Goal: Task Accomplishment & Management: Manage account settings

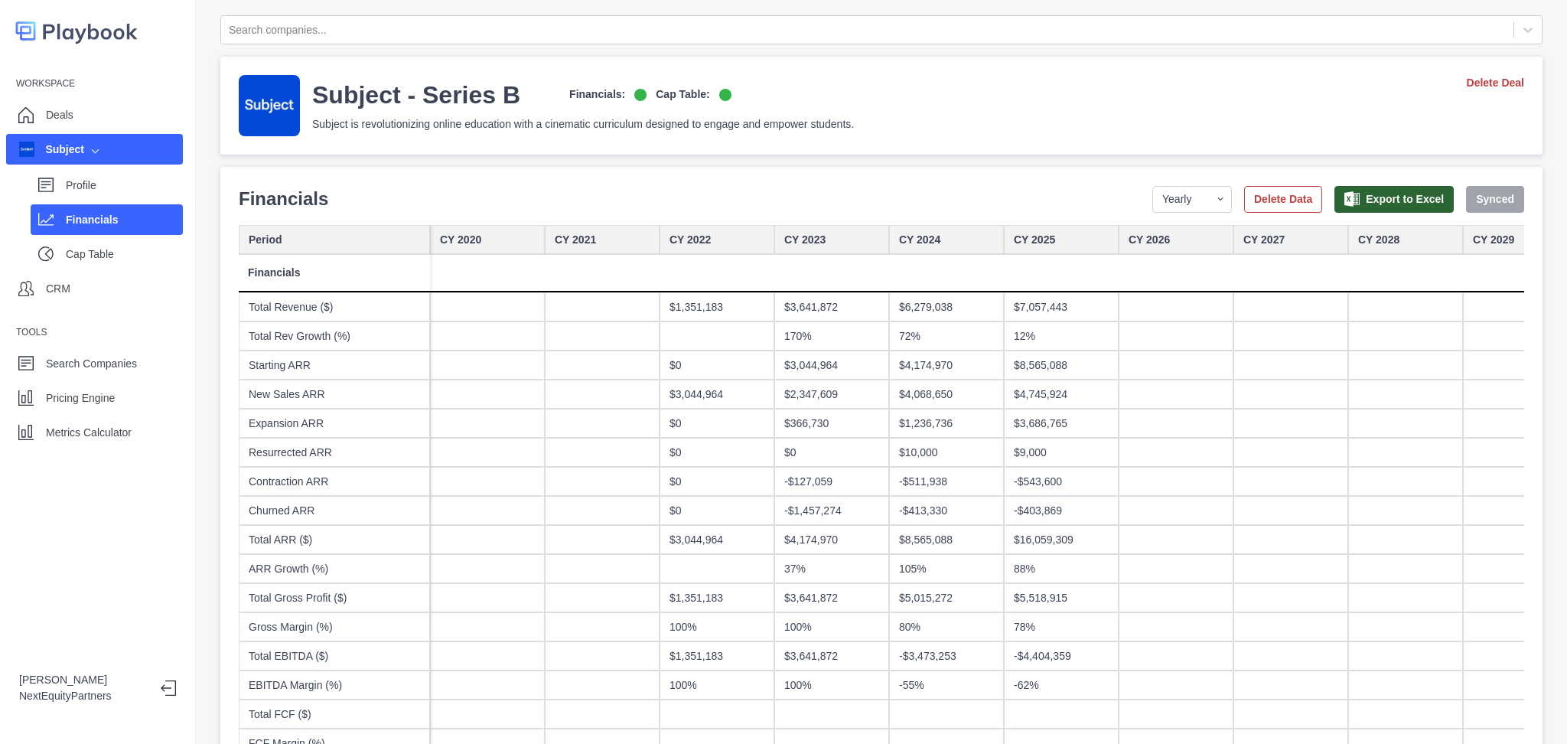
click at [925, 199] on div "Financials Period Yearly Quarterly Monthly NTM LTM Delete Data Export to Excel …" at bounding box center [881, 199] width 1285 height 28
drag, startPoint x: 727, startPoint y: 260, endPoint x: 723, endPoint y: 187, distance: 73.5
click at [723, 187] on div "Financials Period Yearly Quarterly Monthly NTM LTM Delete Data Export to Excel …" at bounding box center [881, 199] width 1285 height 28
click at [47, 111] on p "Deals" at bounding box center [60, 115] width 28 height 16
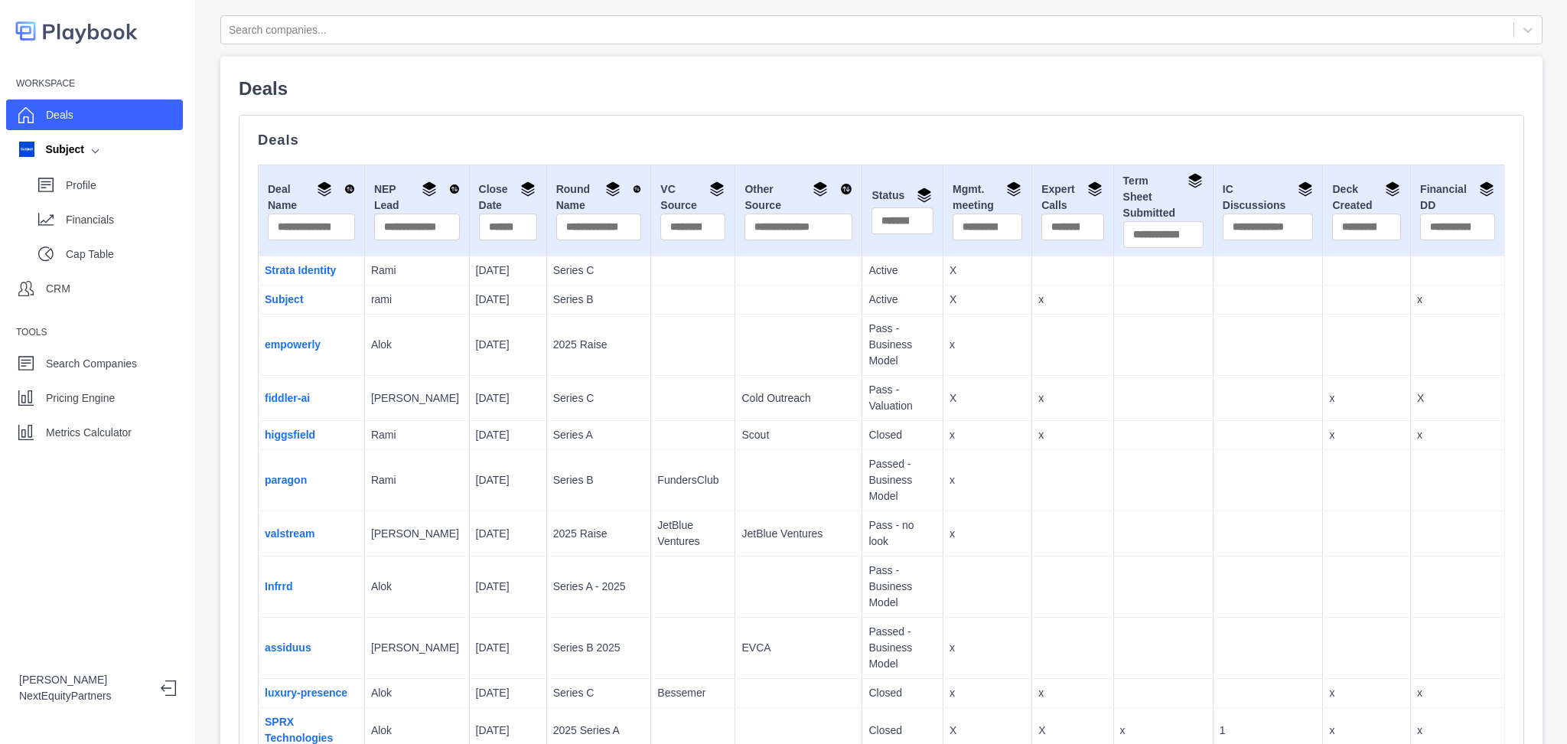
scroll to position [2688, 0]
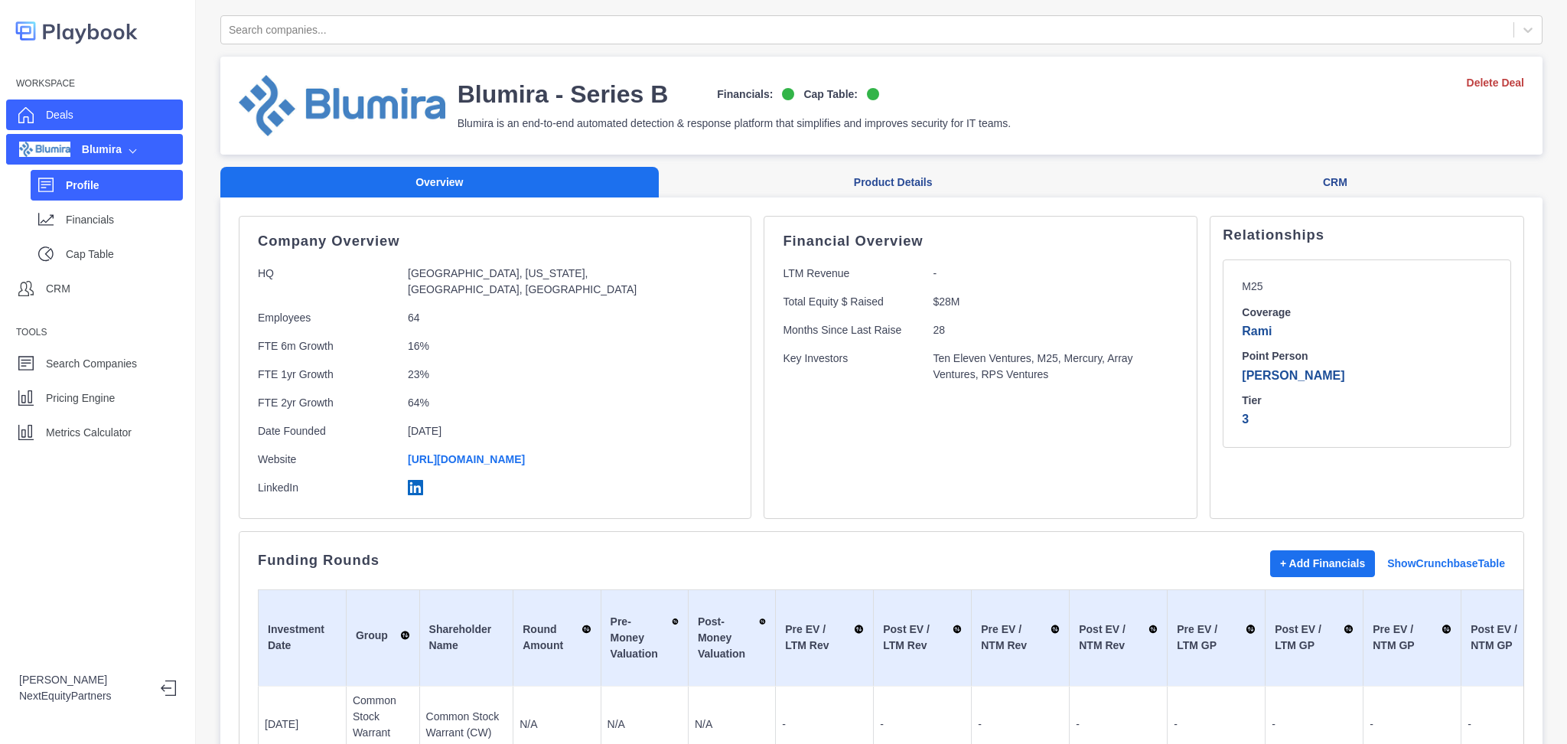
click at [75, 109] on div "Deals" at bounding box center [94, 114] width 177 height 31
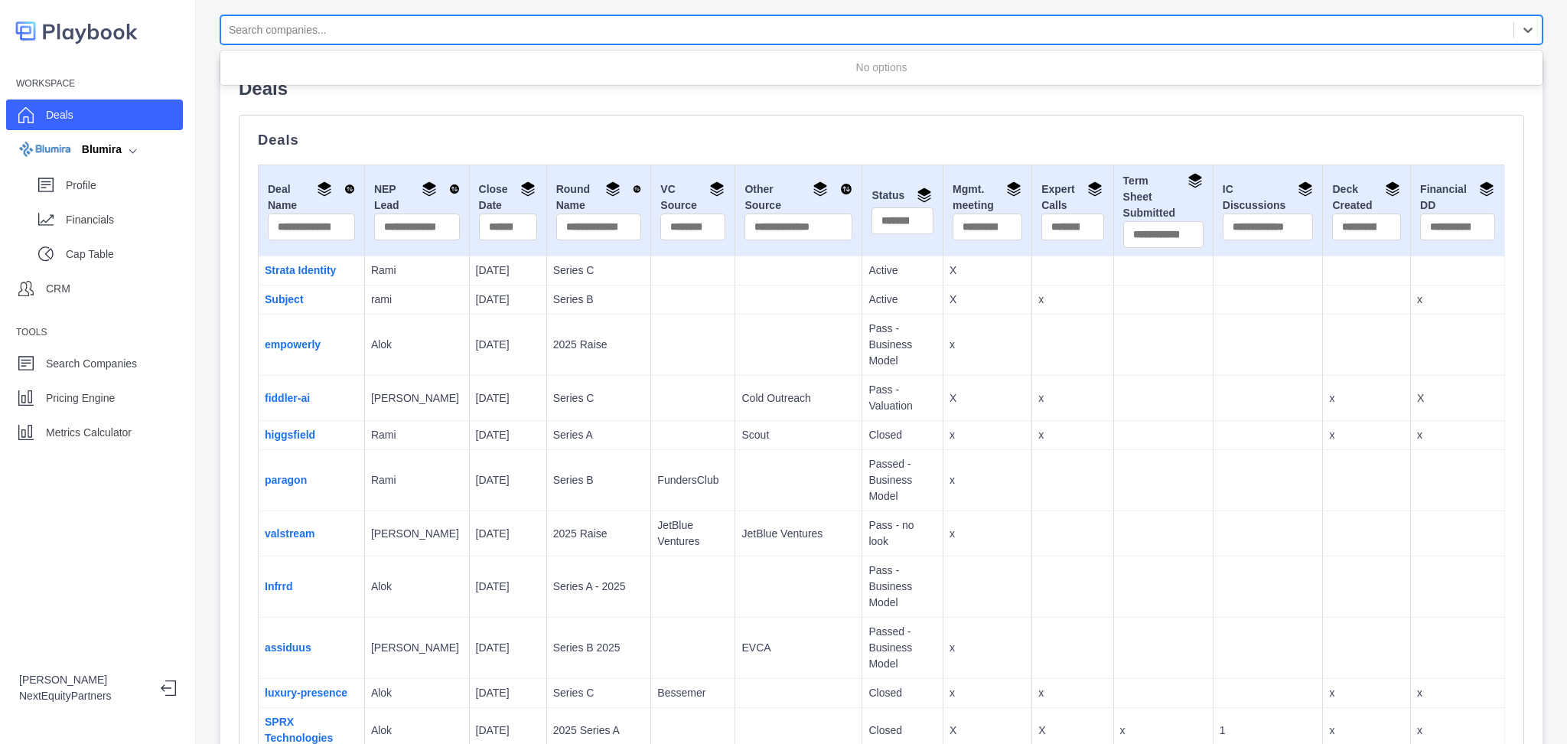
click at [389, 36] on div at bounding box center [867, 30] width 1277 height 19
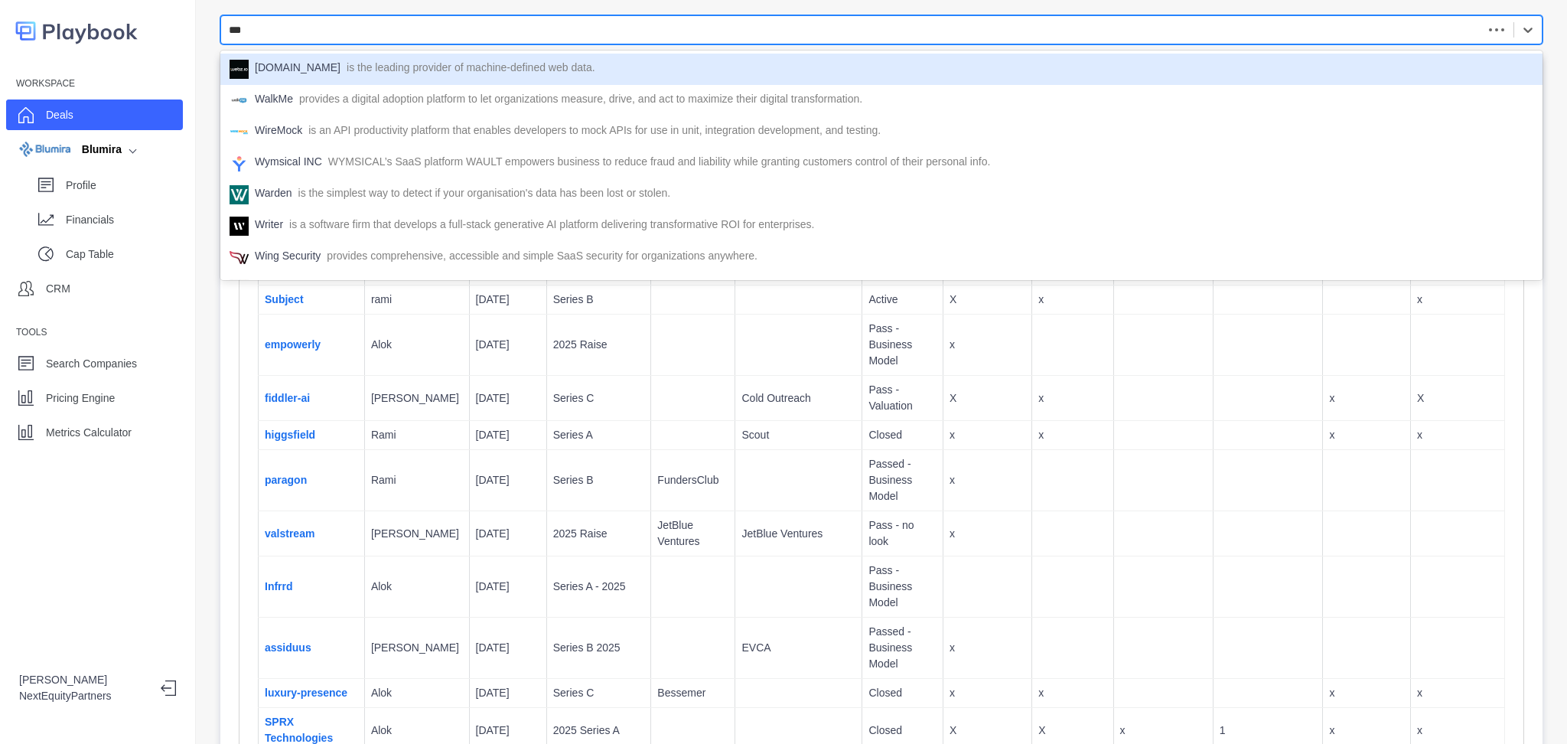
type input "****"
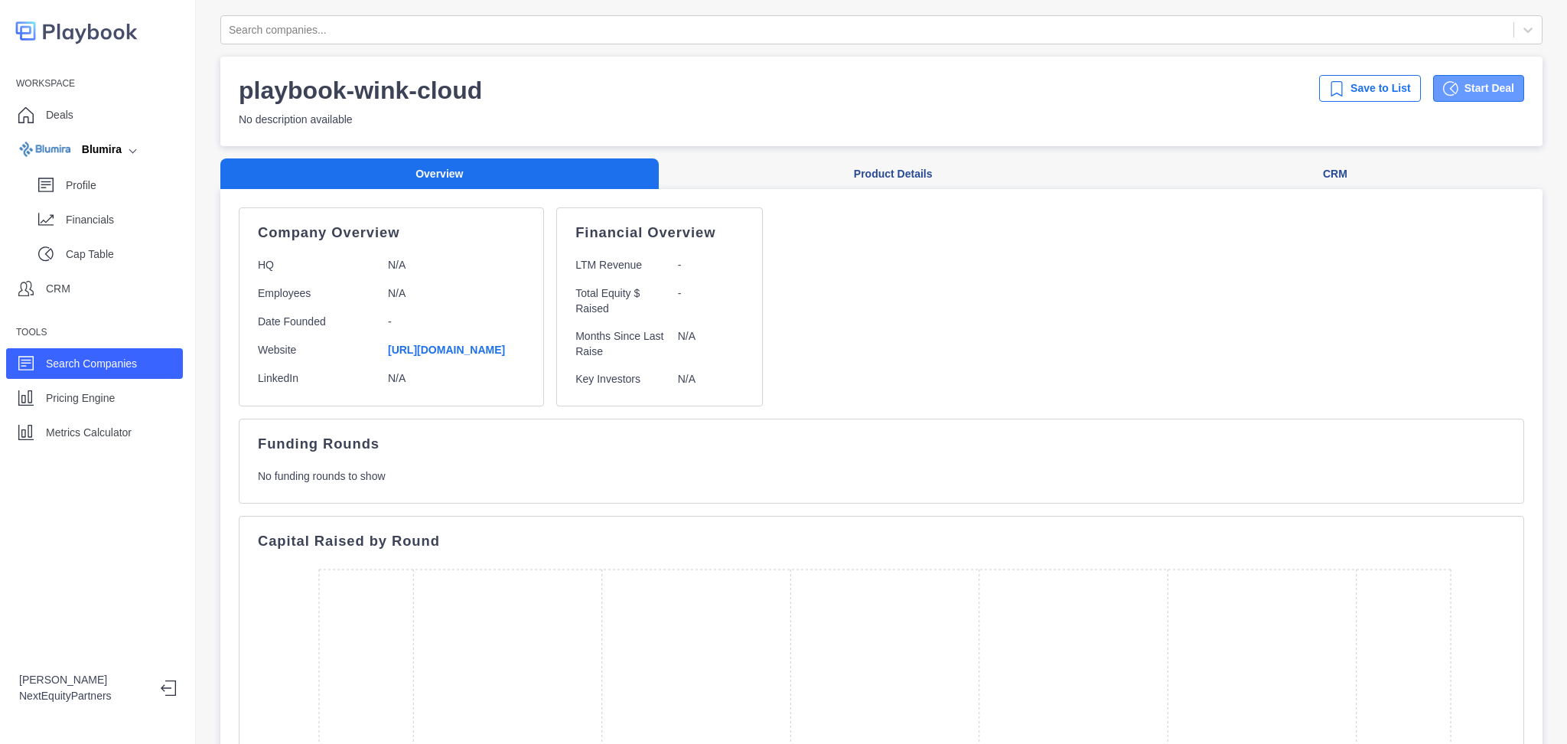
click at [1446, 76] on button "Start Deal" at bounding box center [1478, 88] width 91 height 27
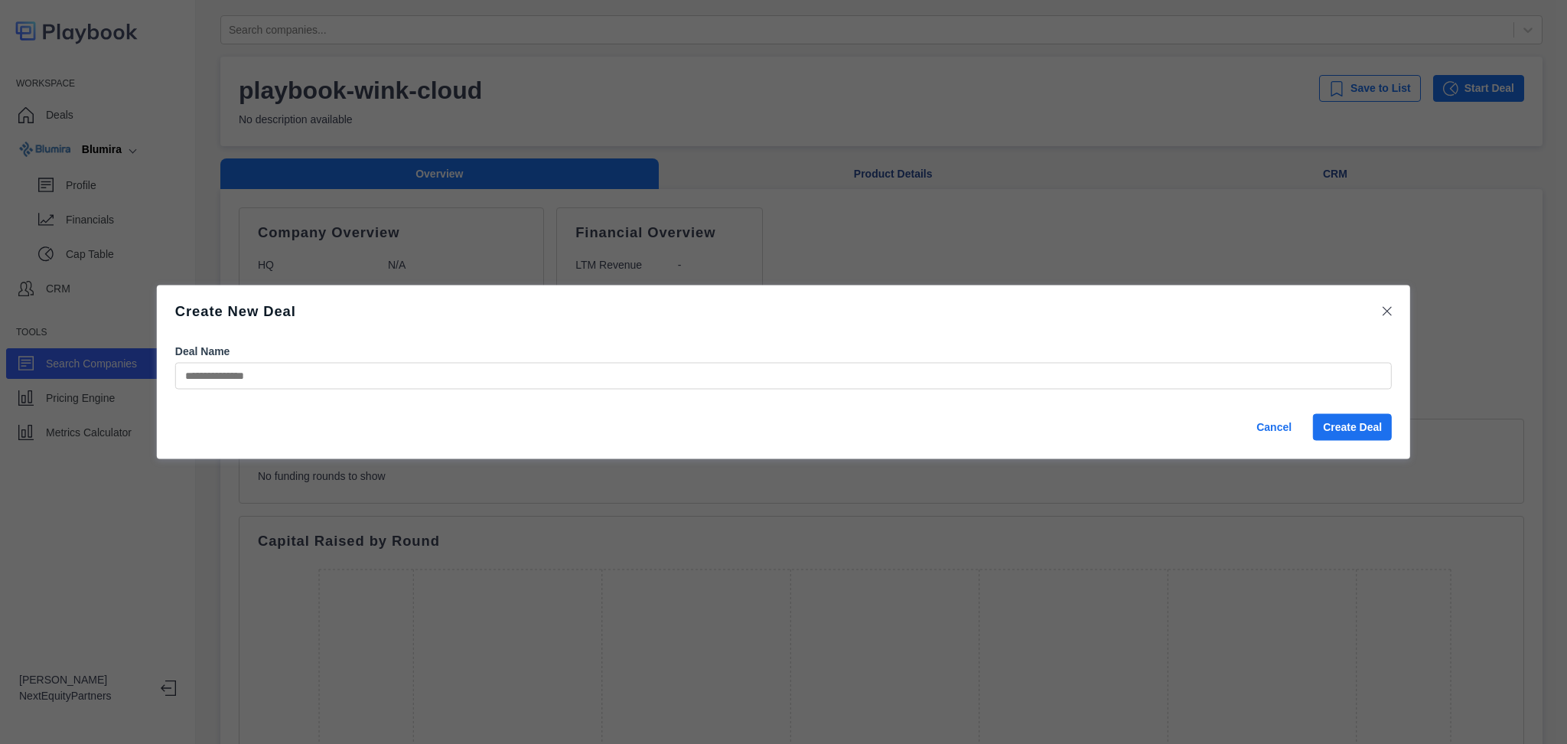
type input "*"
type input "**********"
click at [1343, 435] on button "Create Deal" at bounding box center [1352, 427] width 79 height 27
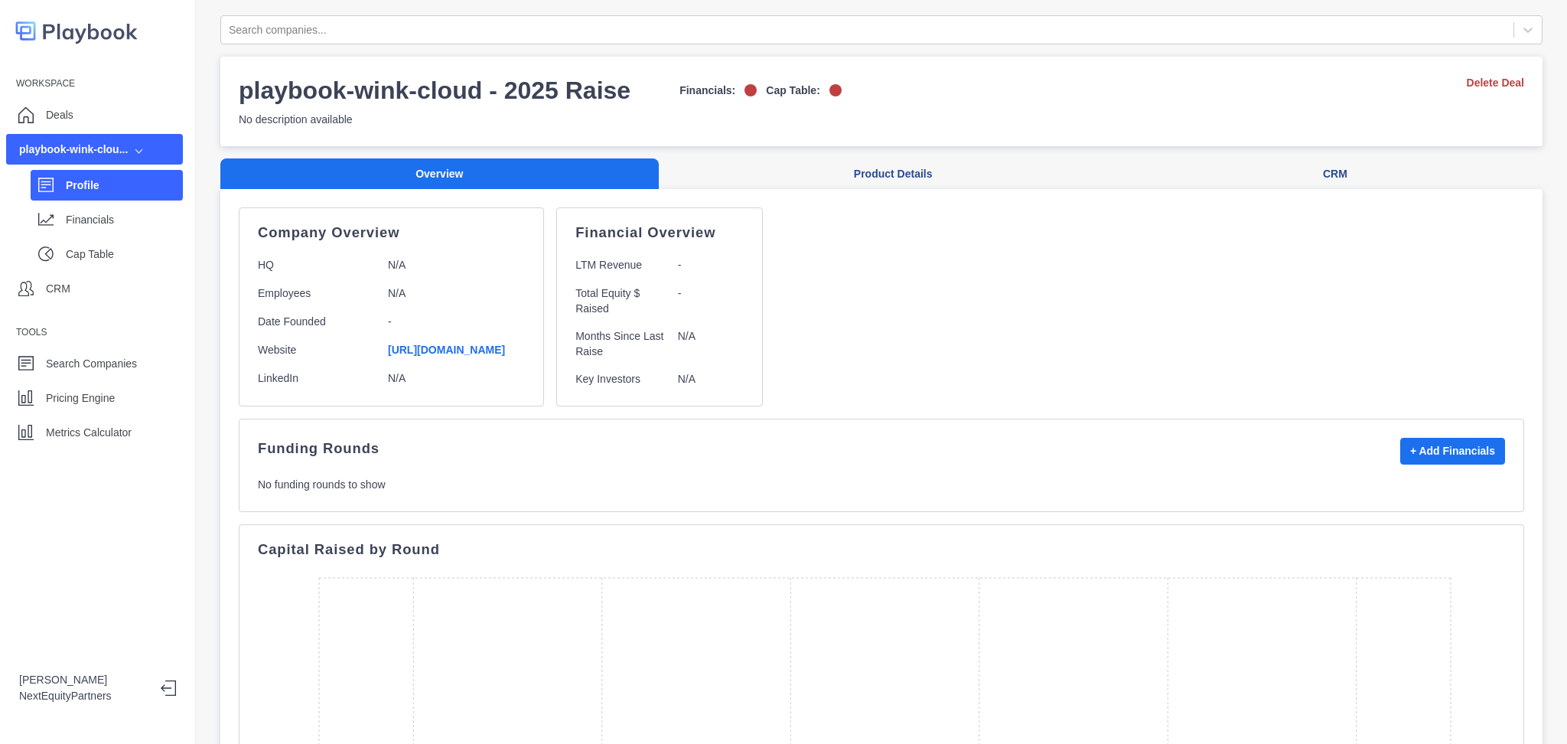
click at [73, 235] on div "Profile Financials Cap Table" at bounding box center [94, 216] width 177 height 104
click at [79, 252] on p "Cap Table" at bounding box center [124, 254] width 117 height 16
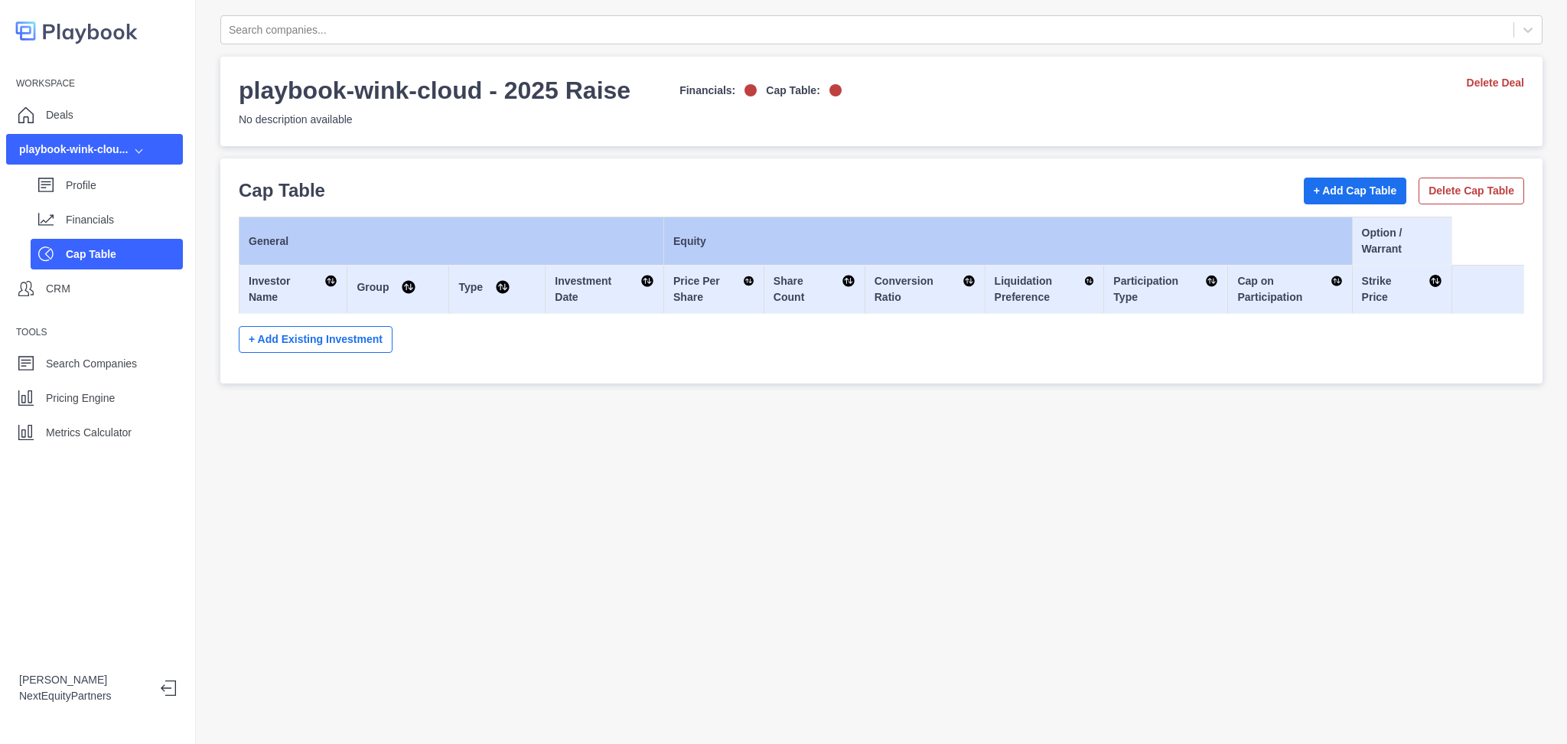
click at [361, 507] on div "Search companies... playbook-wink-cloud - 2025 Raise Financials: Cap Table: No …" at bounding box center [881, 372] width 1371 height 744
click at [617, 597] on div "Search companies... playbook-wink-cloud - 2025 Raise Financials: Cap Table: No …" at bounding box center [881, 372] width 1371 height 744
click at [1152, 493] on div "Search companies... playbook-wink-cloud - 2025 Raise Financials: Cap Table: No …" at bounding box center [881, 372] width 1371 height 744
click at [1160, 360] on div "General Equity Option / Warrant Investor Name Group Type Investment Date Price …" at bounding box center [881, 291] width 1285 height 148
drag, startPoint x: 817, startPoint y: 353, endPoint x: 811, endPoint y: 366, distance: 15.1
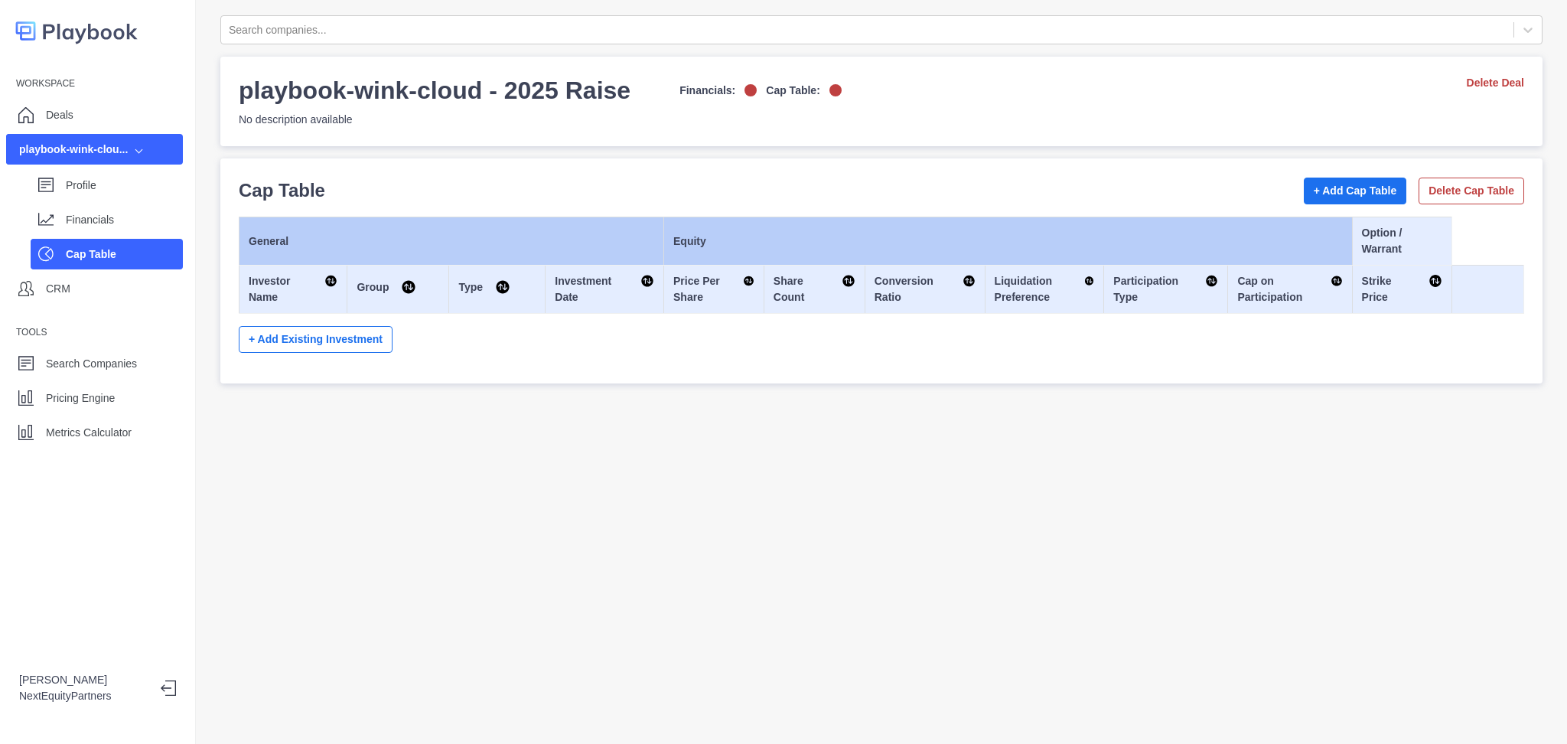
click at [817, 352] on div "General Equity Option / Warrant Investor Name Group Type Investment Date Price …" at bounding box center [881, 291] width 1285 height 148
click at [78, 112] on div "Deals" at bounding box center [94, 114] width 177 height 31
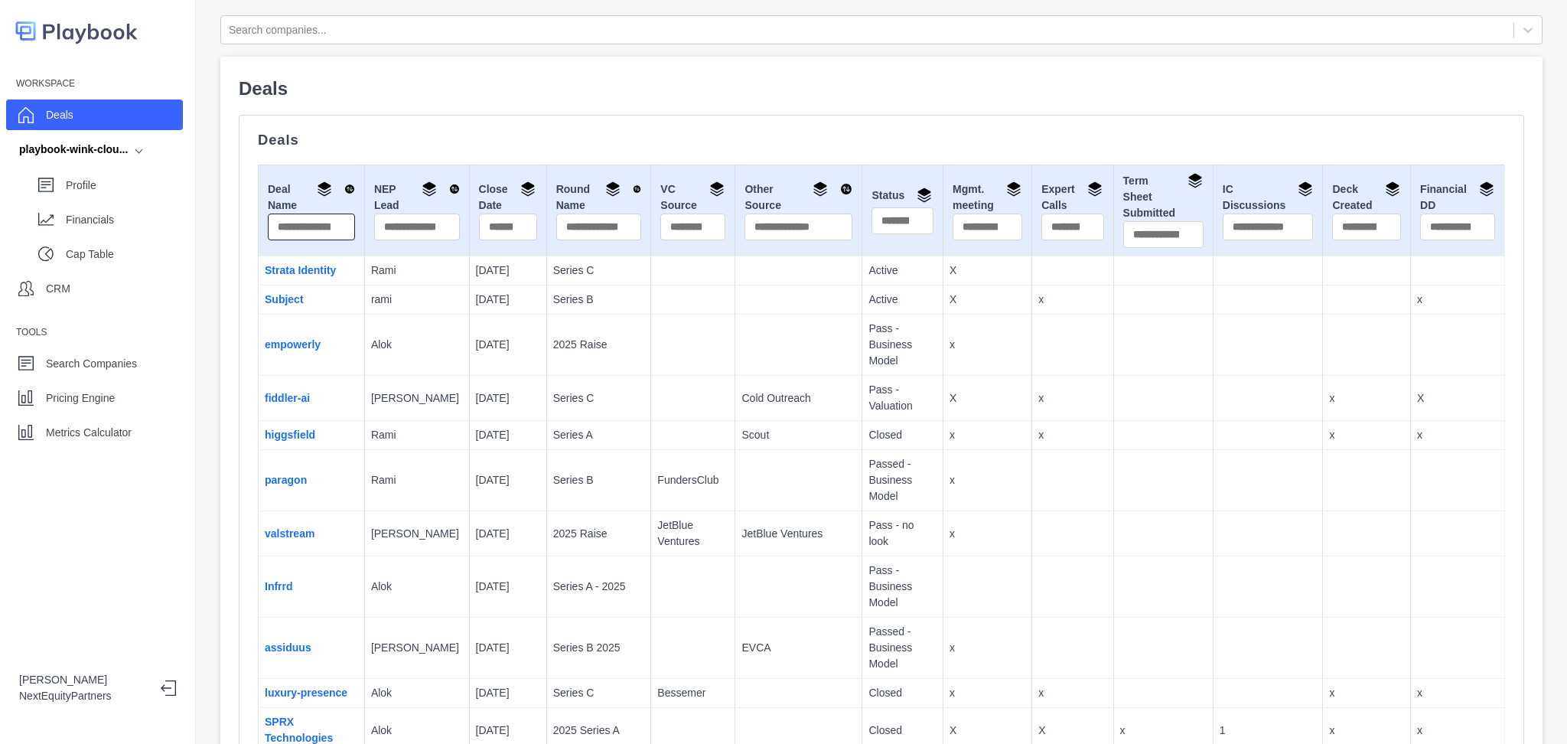
click at [301, 223] on input "text" at bounding box center [311, 226] width 87 height 27
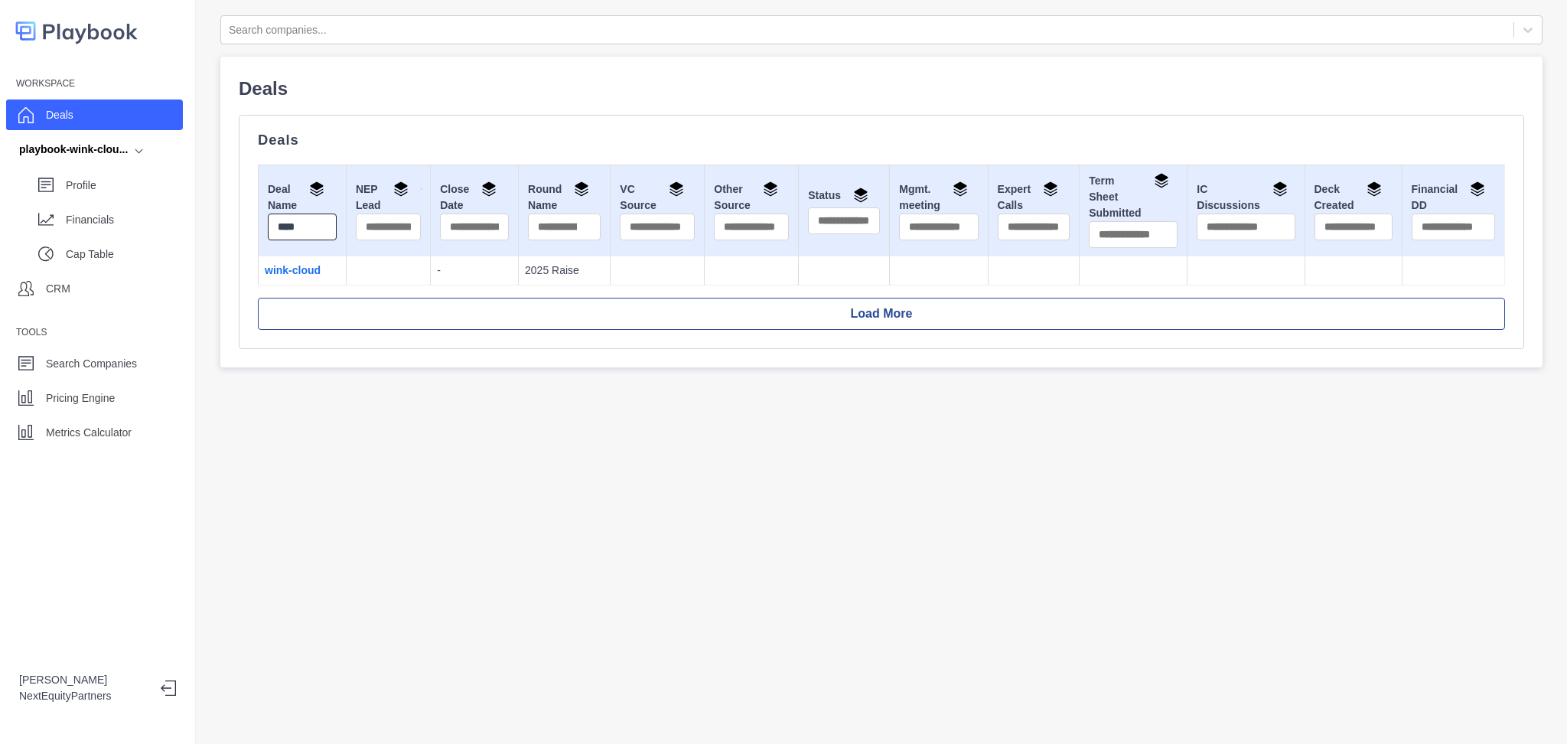
type input "****"
click at [262, 277] on td "wink-cloud" at bounding box center [303, 270] width 88 height 29
click at [277, 273] on link "wink-cloud" at bounding box center [293, 270] width 56 height 12
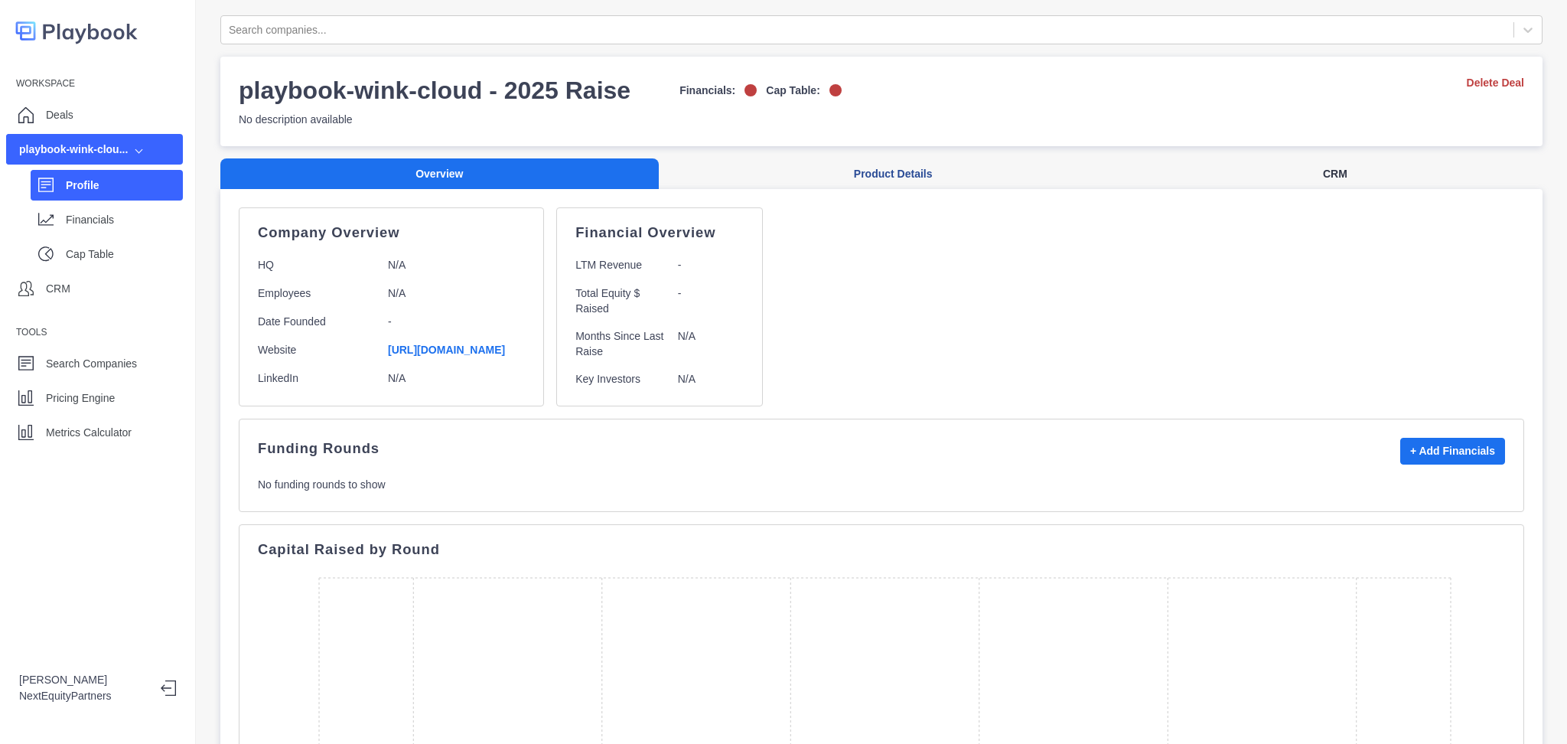
click at [1218, 183] on button "CRM" at bounding box center [1335, 173] width 415 height 31
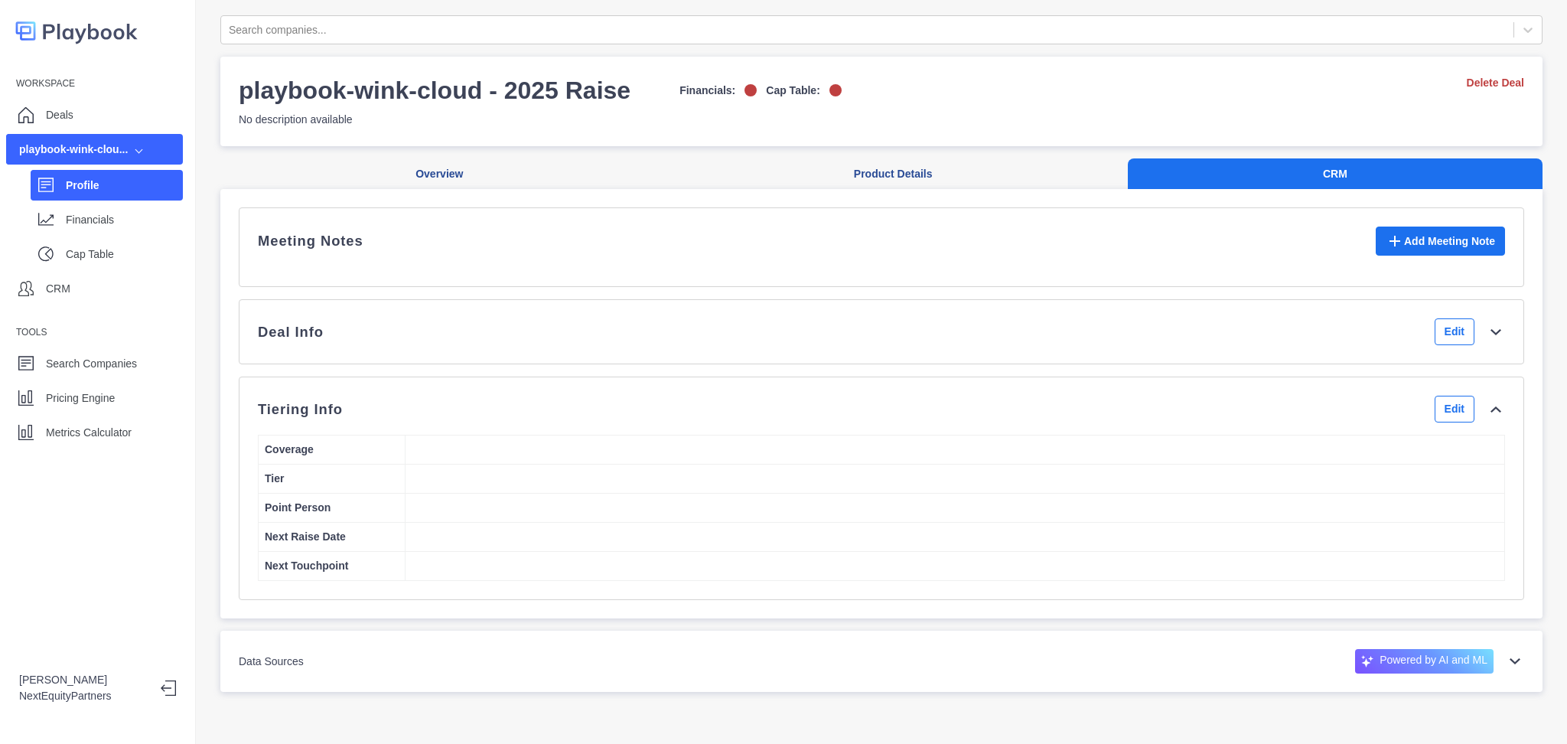
click at [563, 281] on div "Meeting Notes Add Meeting Note" at bounding box center [881, 247] width 1285 height 80
click at [556, 340] on div "Deal Info Edit" at bounding box center [881, 331] width 1247 height 27
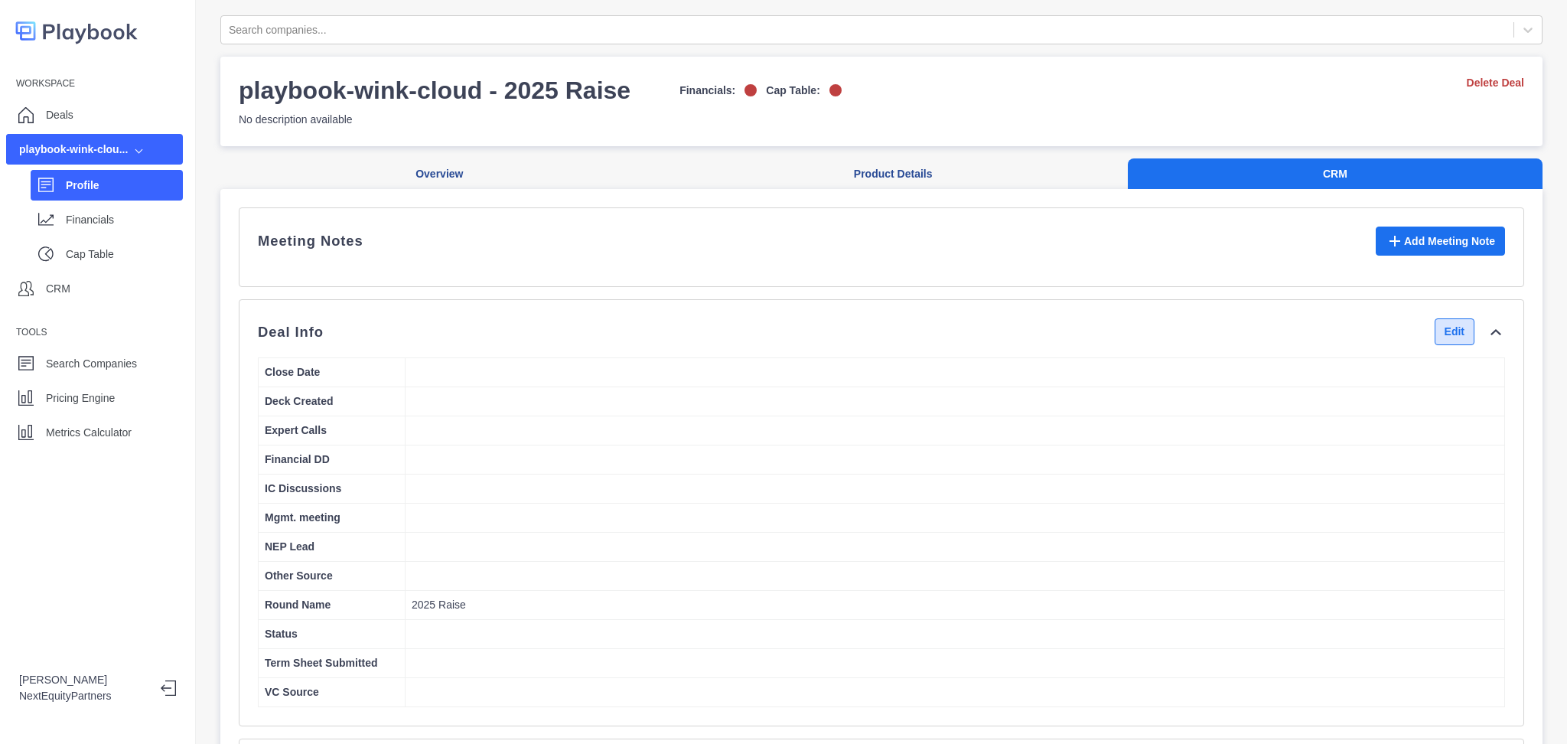
click at [1434, 345] on button "Edit" at bounding box center [1454, 331] width 40 height 27
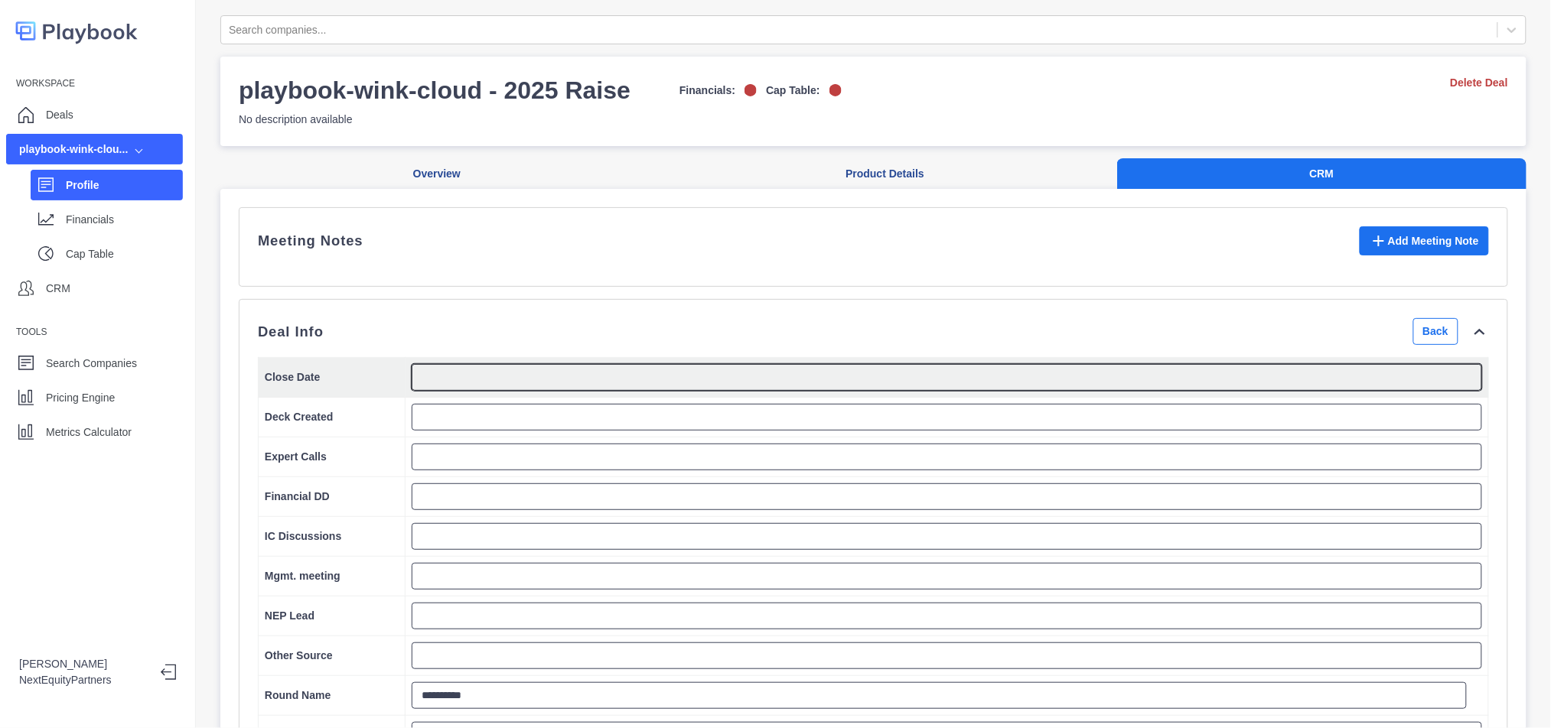
click at [611, 380] on textarea at bounding box center [947, 377] width 1070 height 27
type textarea "**********"
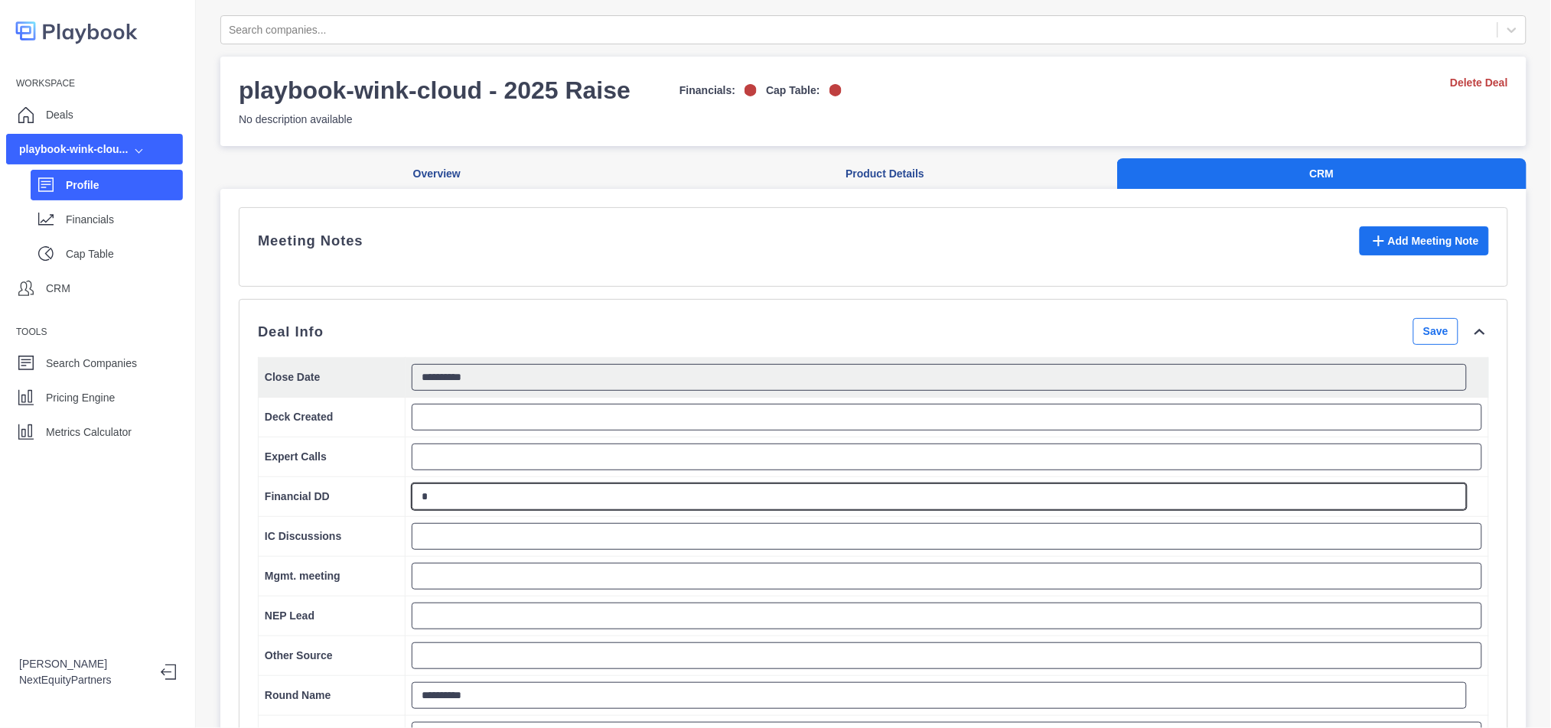
type textarea "*"
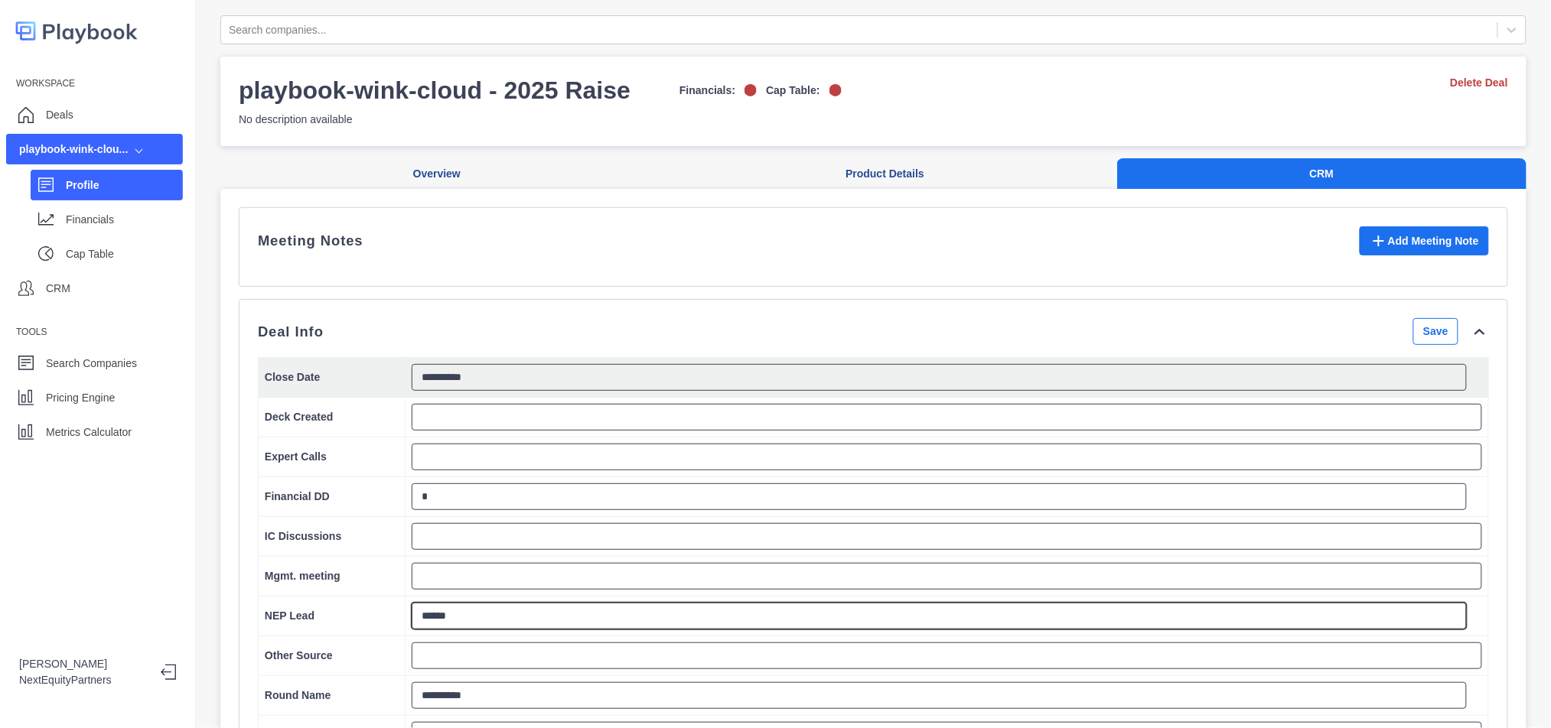
type textarea "******"
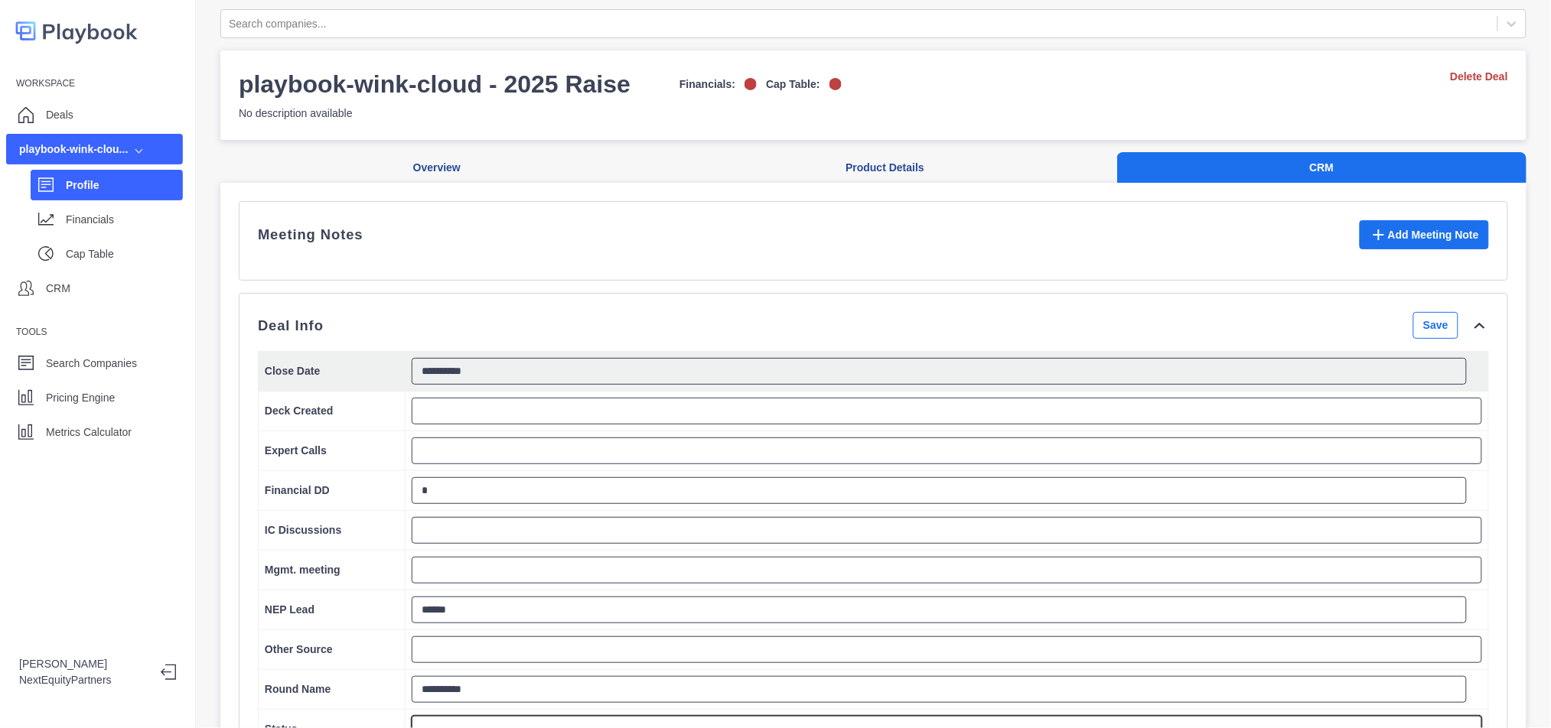
scroll to position [396, 0]
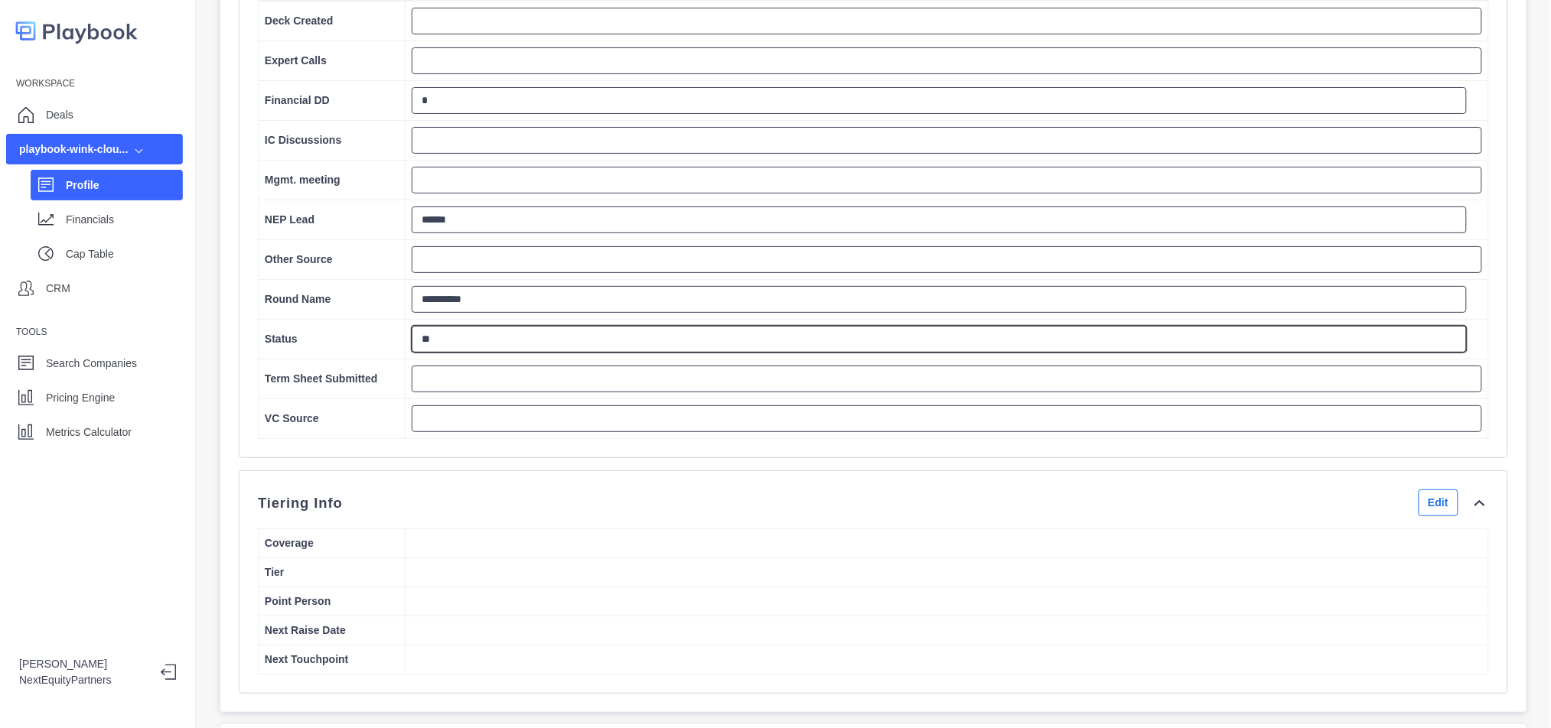
type textarea "*"
type textarea "******"
type textarea "*"
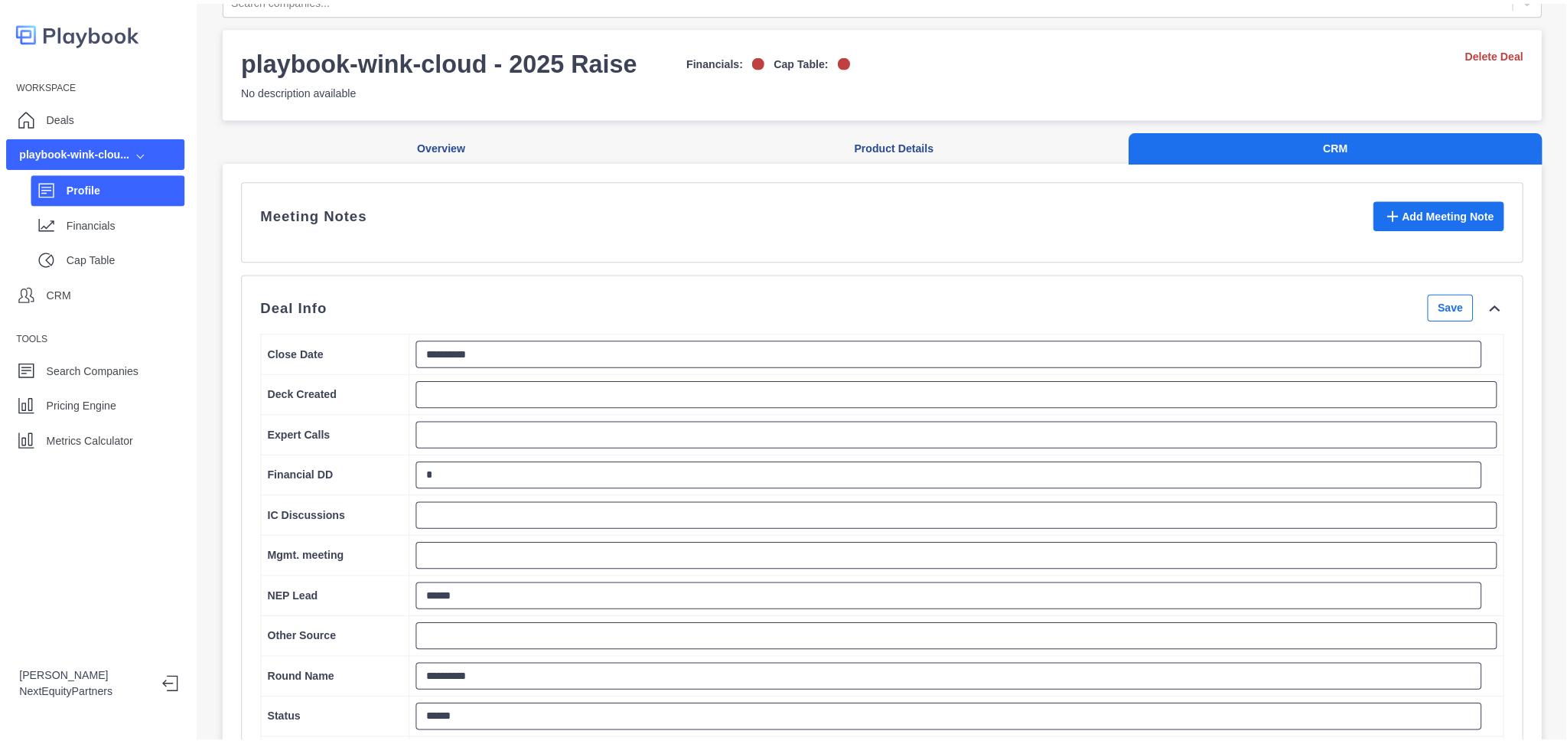
scroll to position [0, 0]
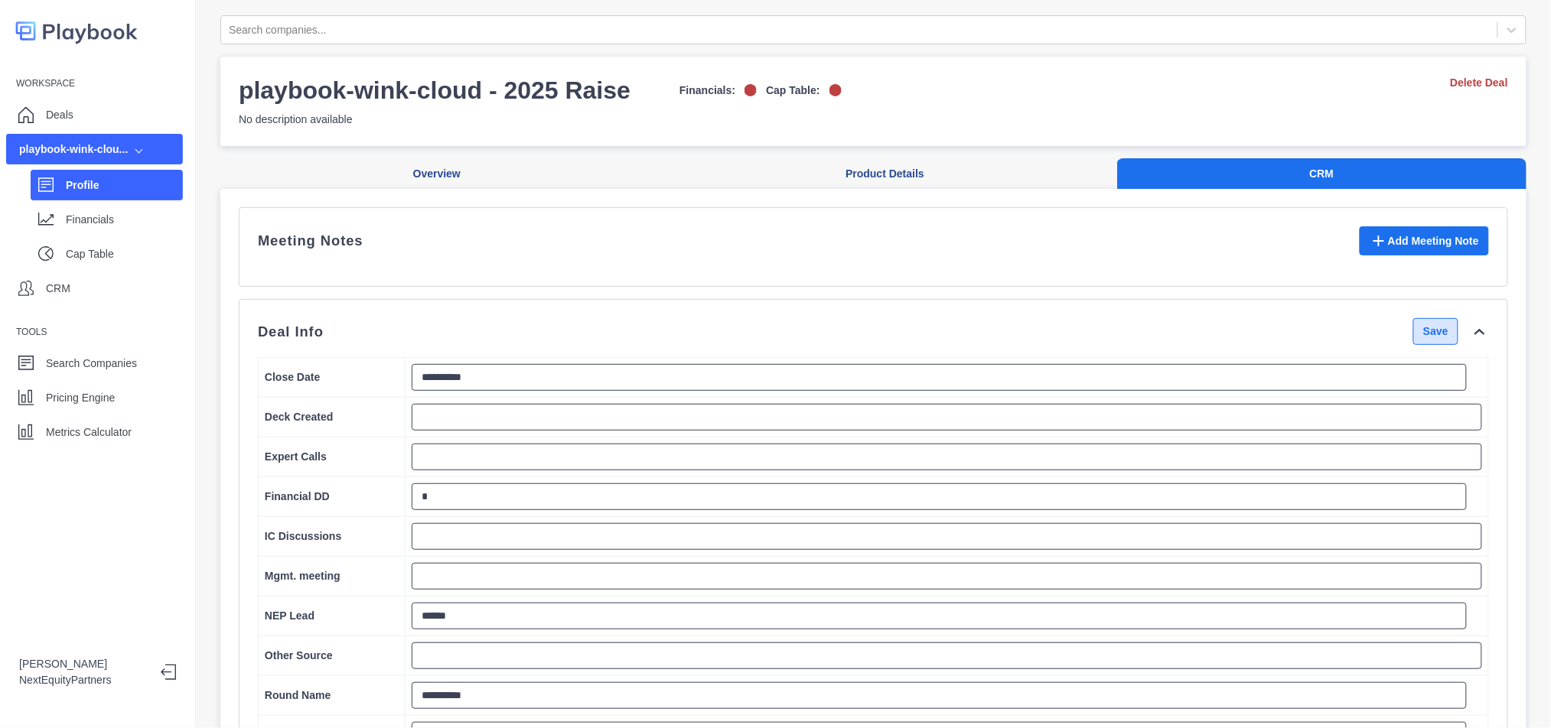
type textarea "**********"
click at [1413, 340] on button "Save" at bounding box center [1435, 331] width 45 height 27
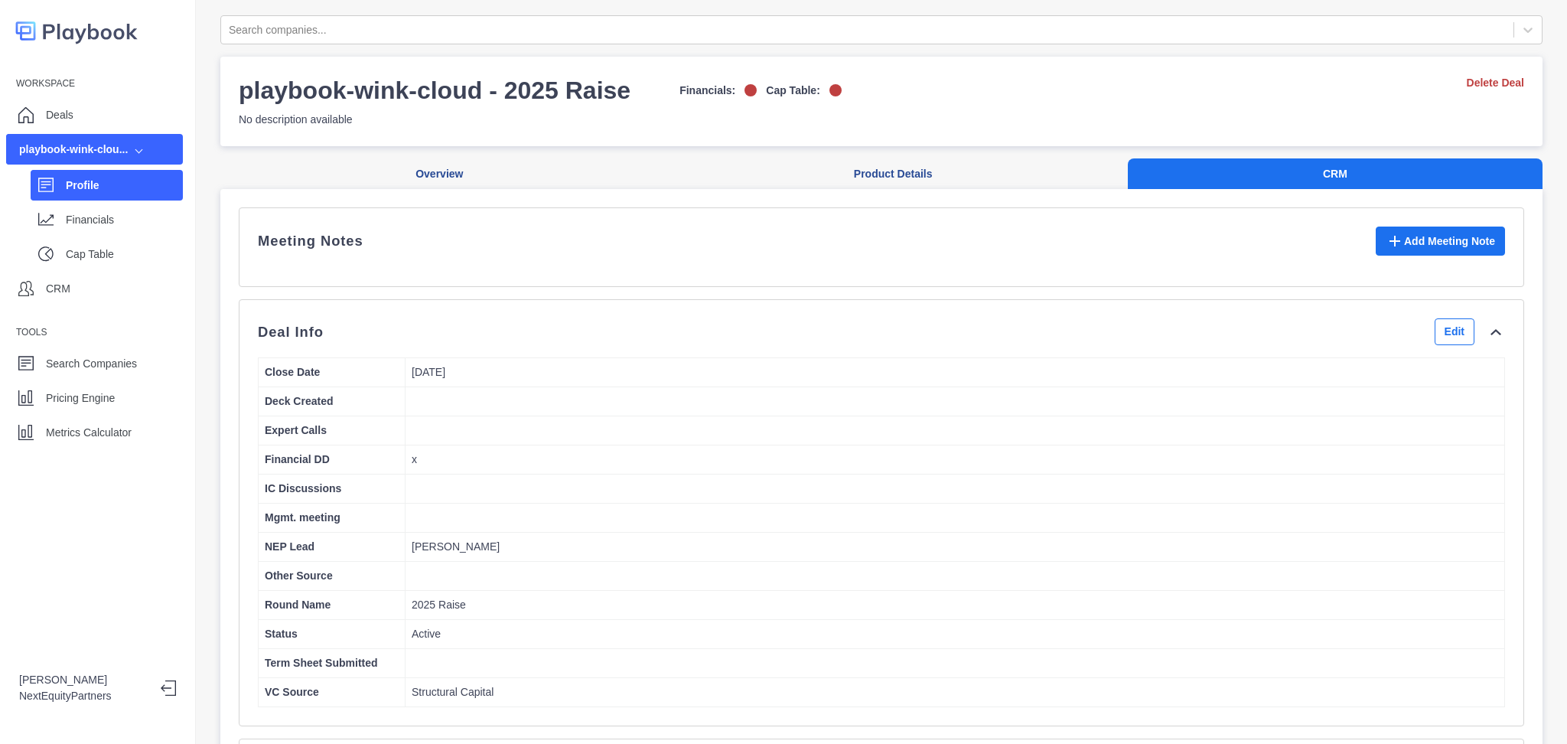
click at [853, 344] on div "Deal Info Edit" at bounding box center [881, 331] width 1247 height 27
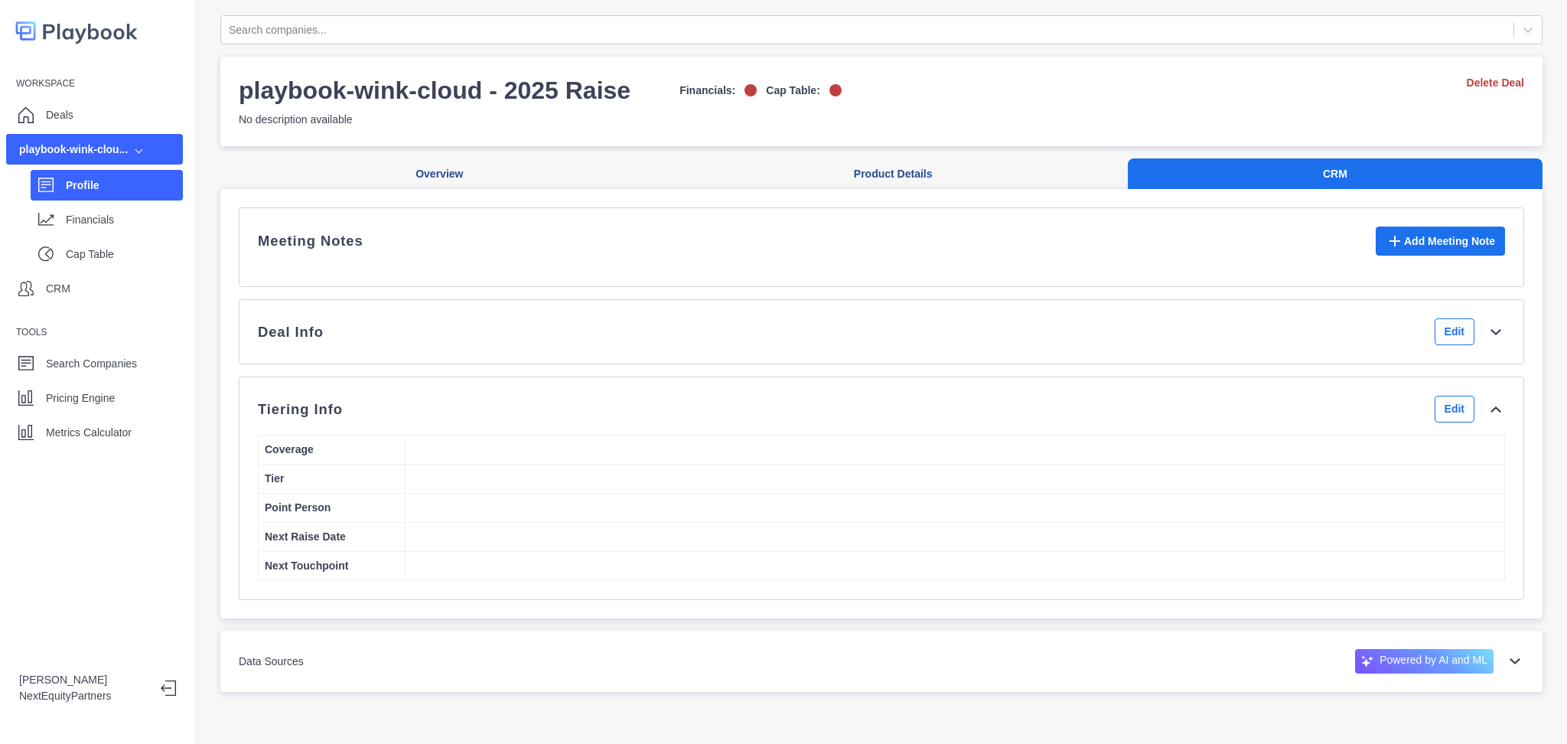
click at [816, 399] on div "Tiering Info Edit Coverage Tier Point Person Next Raise Date Next Touchpoint" at bounding box center [881, 487] width 1285 height 223
click at [799, 422] on div "Tiering Info Edit" at bounding box center [881, 409] width 1247 height 27
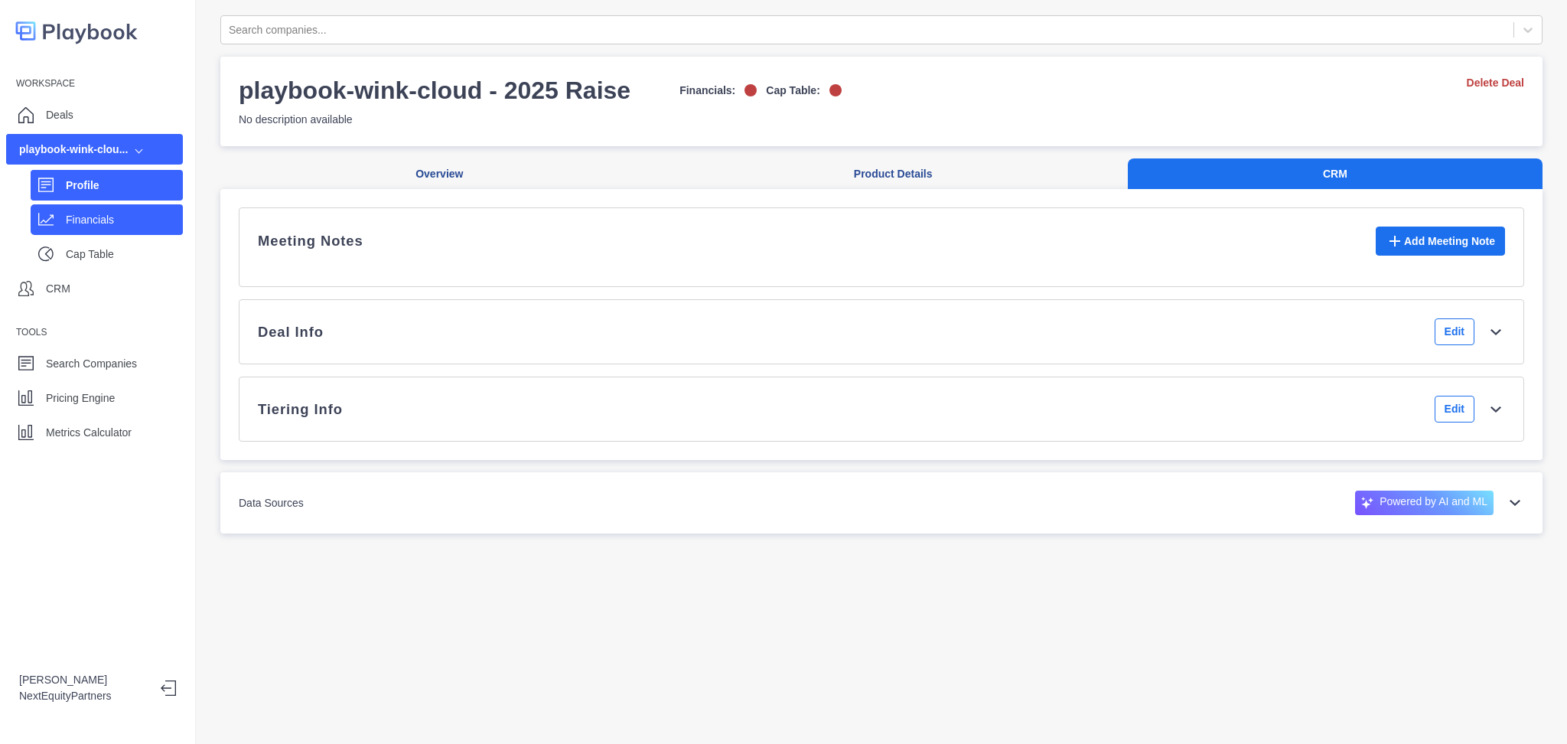
click at [69, 223] on p "Financials" at bounding box center [124, 220] width 117 height 16
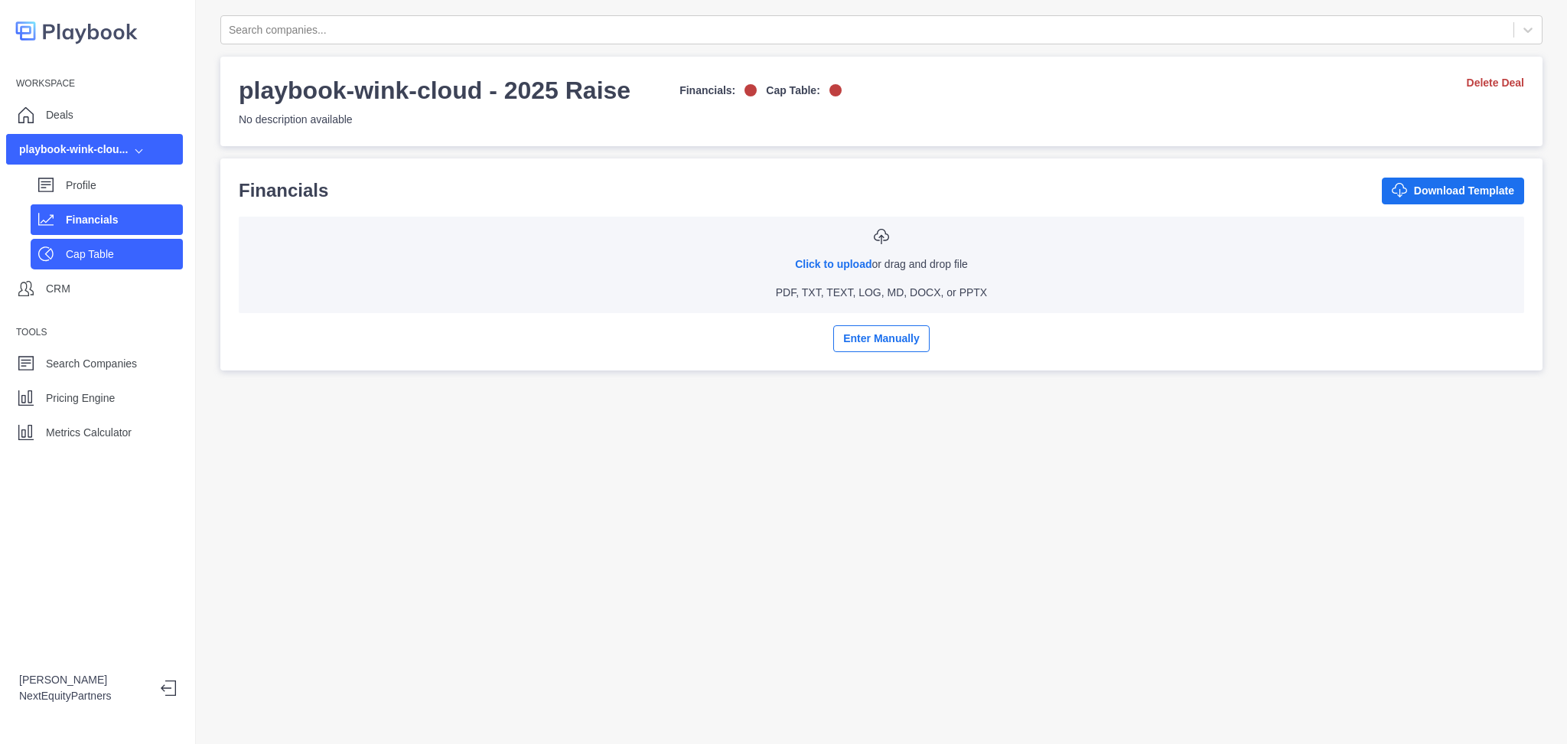
click at [127, 262] on div "Cap Table" at bounding box center [124, 254] width 117 height 23
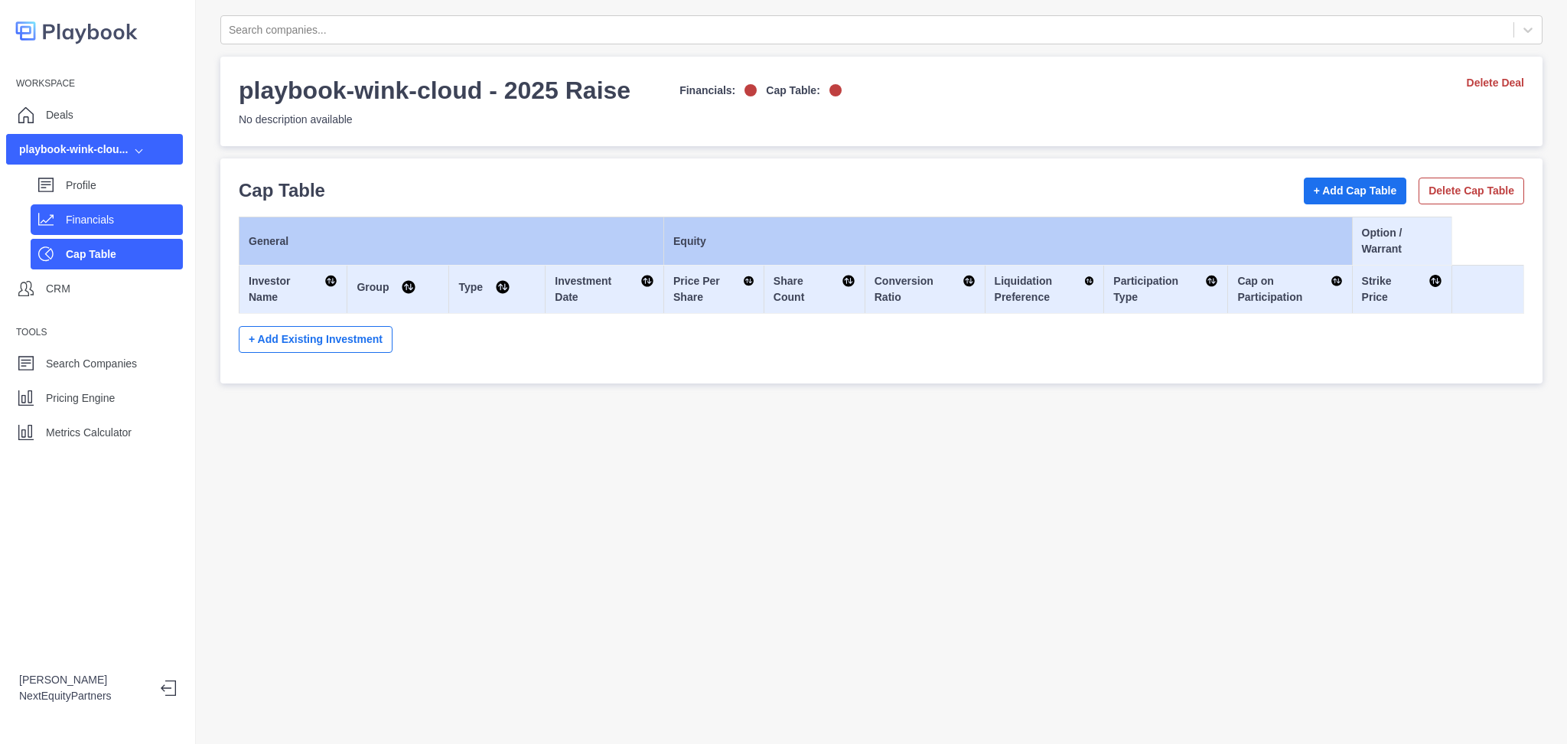
click at [127, 214] on p "Financials" at bounding box center [124, 220] width 117 height 16
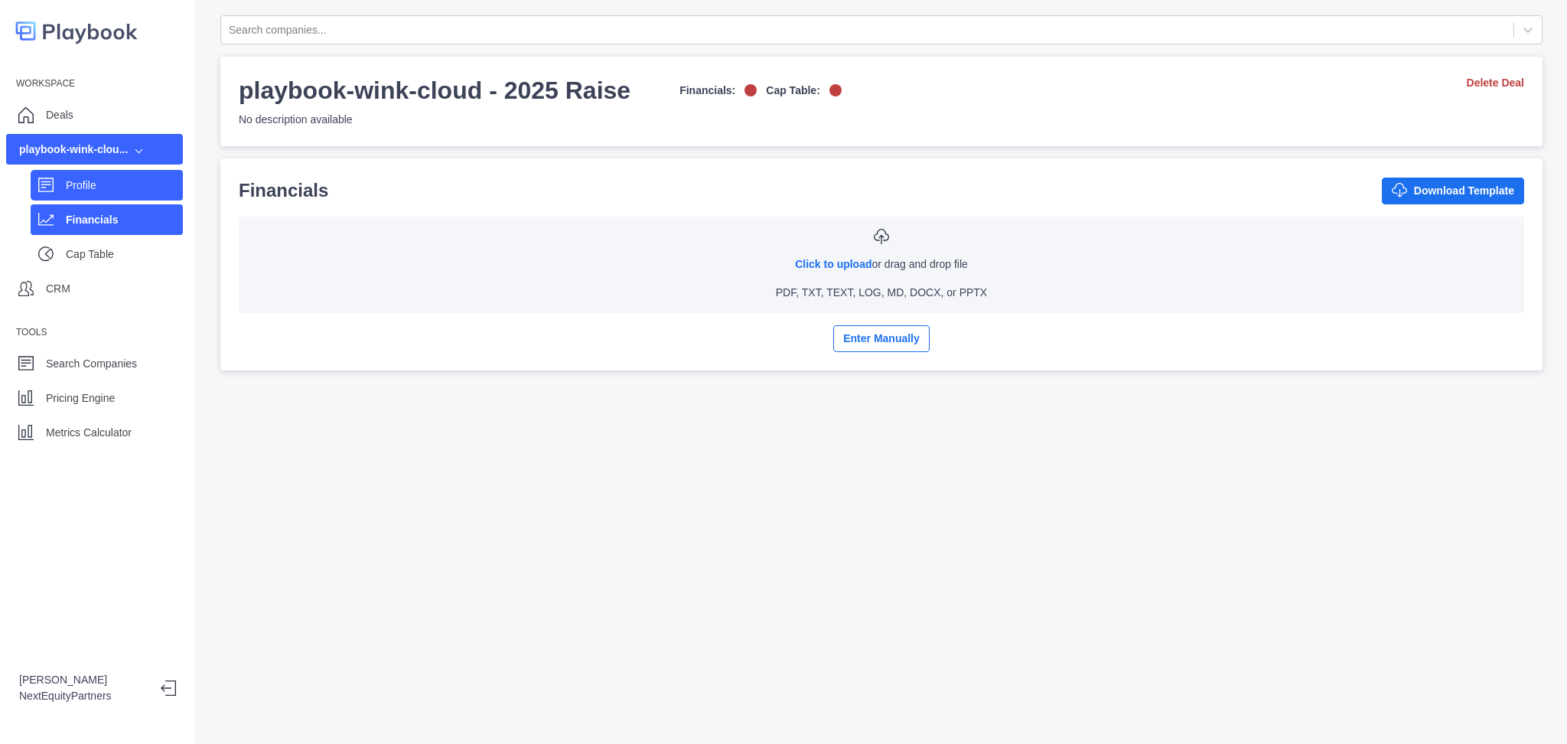
click at [132, 181] on p "Profile" at bounding box center [124, 185] width 117 height 16
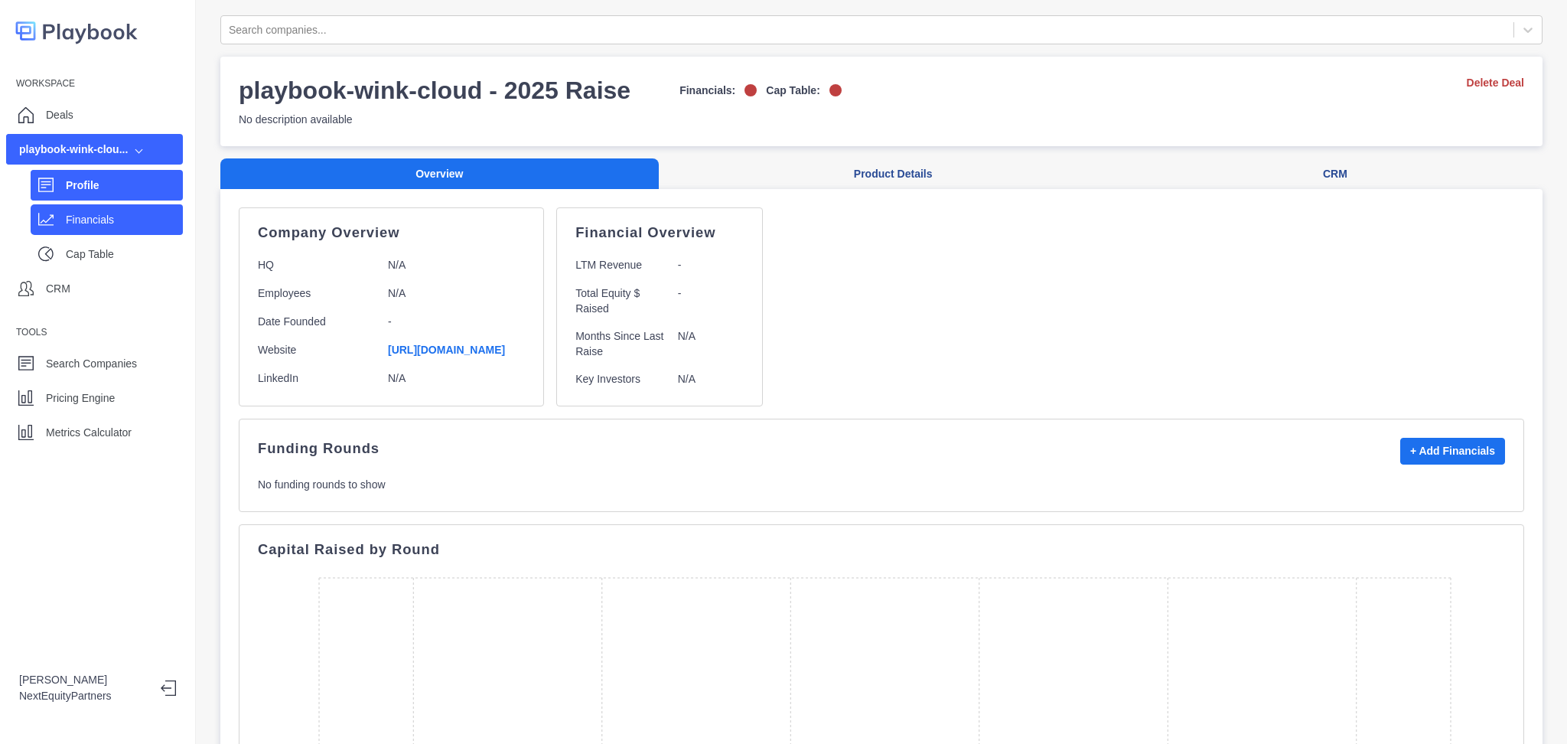
click at [124, 223] on p "Financials" at bounding box center [124, 220] width 117 height 16
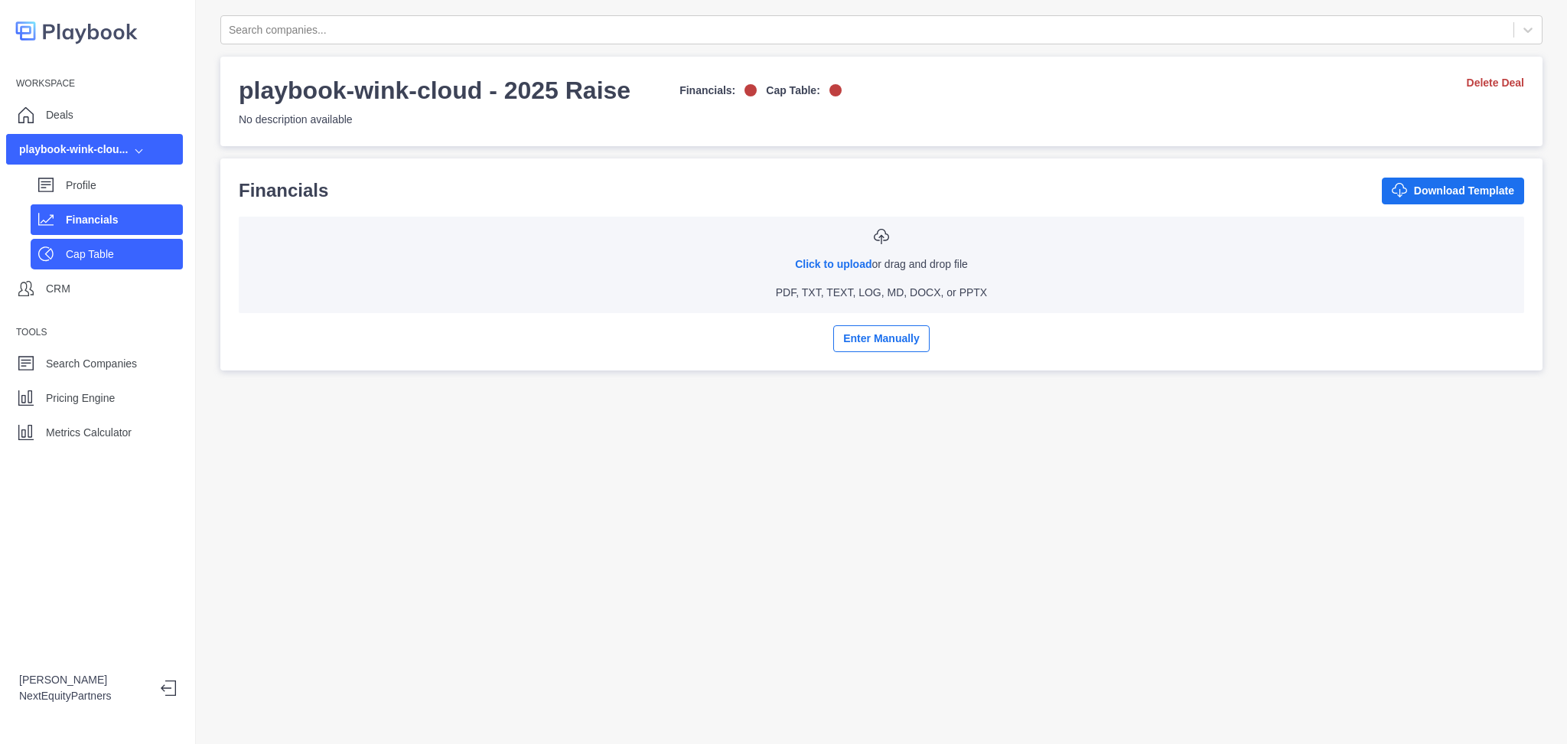
click at [119, 258] on p "Cap Table" at bounding box center [124, 254] width 117 height 16
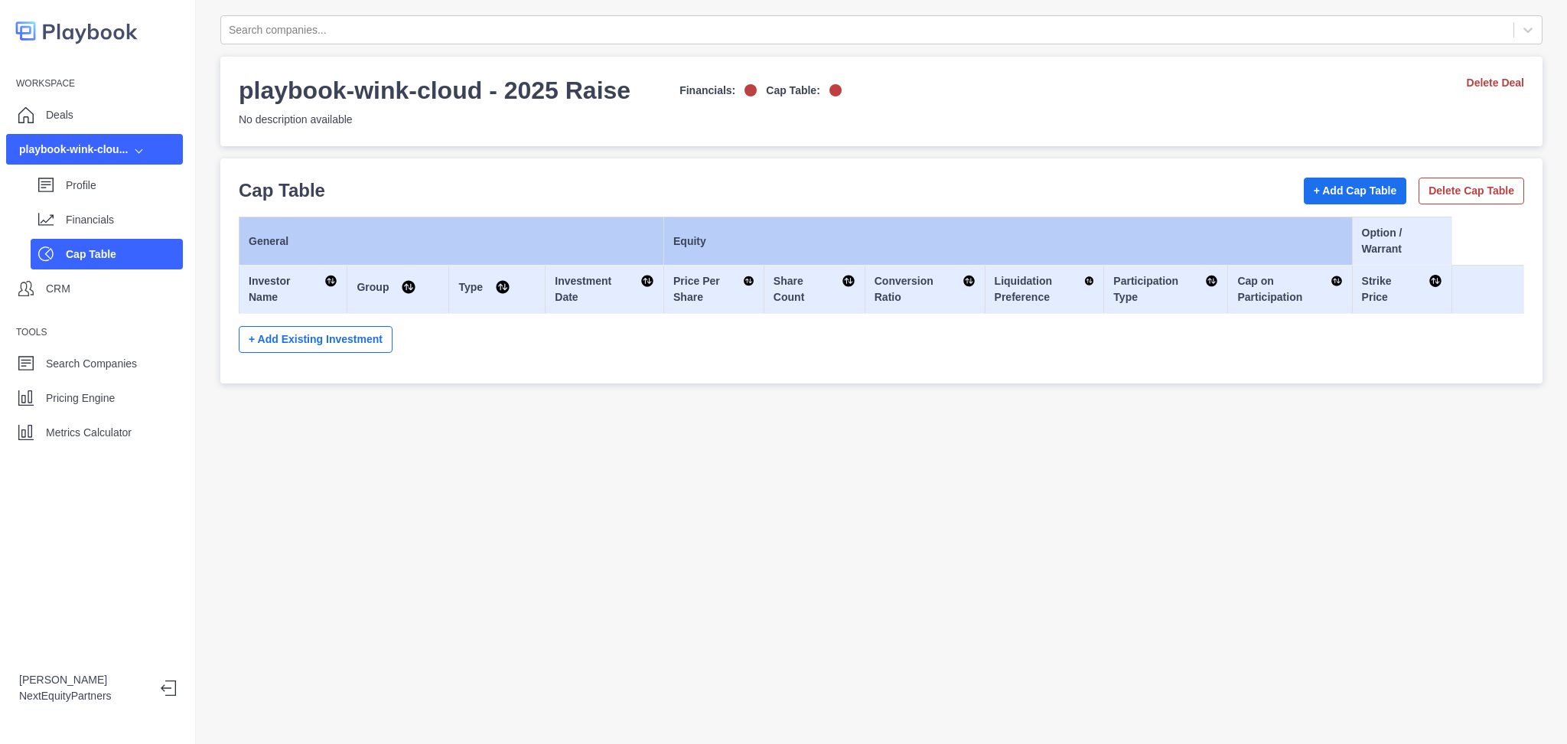
click at [565, 374] on div "Cap Table + Add Cap Table Delete Cap Table General Equity Option / Warrant Inve…" at bounding box center [881, 270] width 1322 height 225
drag, startPoint x: 588, startPoint y: 161, endPoint x: 678, endPoint y: 438, distance: 291.8
click at [678, 438] on div "Search companies... playbook-wink-cloud - 2025 Raise Financials: Cap Table: No …" at bounding box center [881, 372] width 1371 height 744
